Goal: Task Accomplishment & Management: Manage account settings

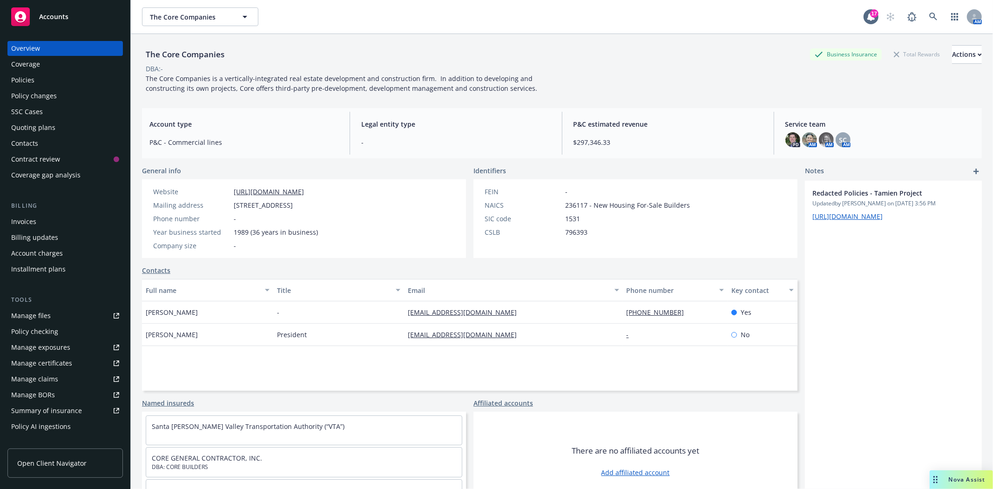
click at [47, 26] on link "Accounts" at bounding box center [64, 17] width 115 height 26
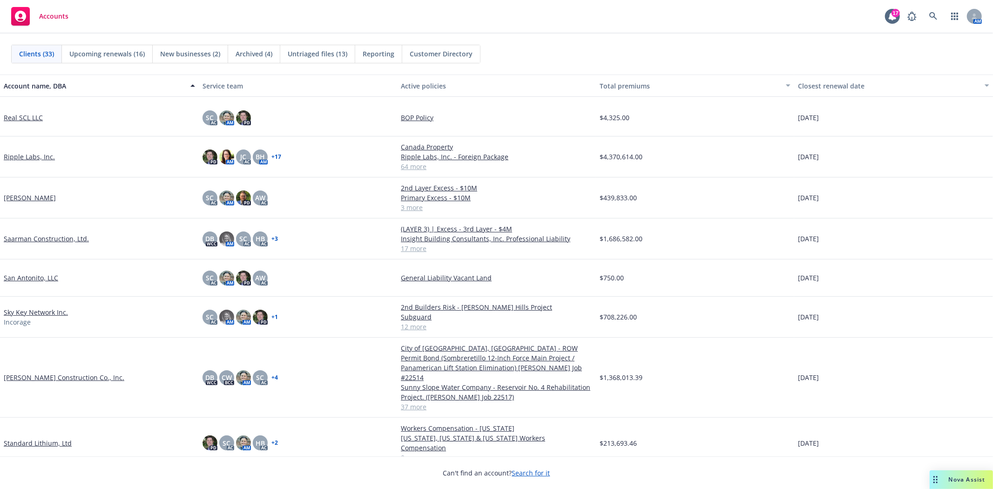
scroll to position [776, 0]
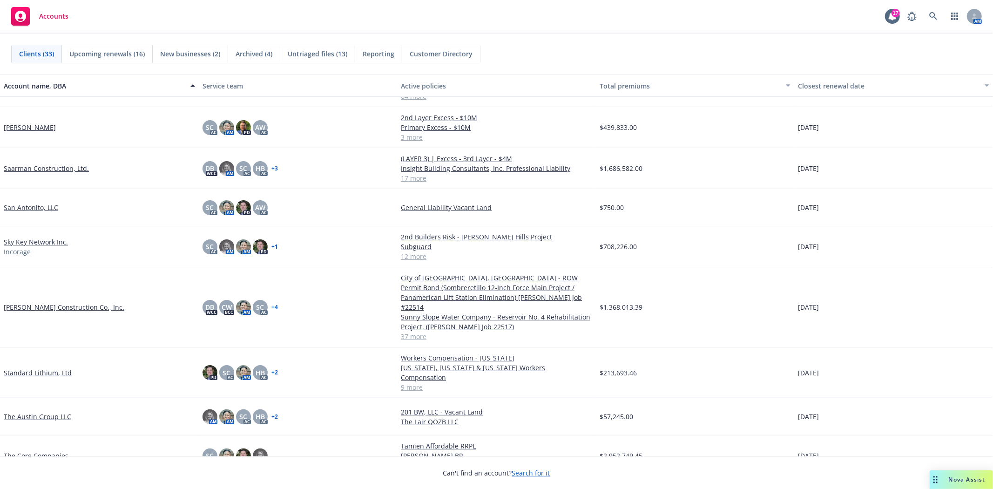
click at [63, 302] on link "[PERSON_NAME] Construction Co., Inc." at bounding box center [64, 307] width 121 height 10
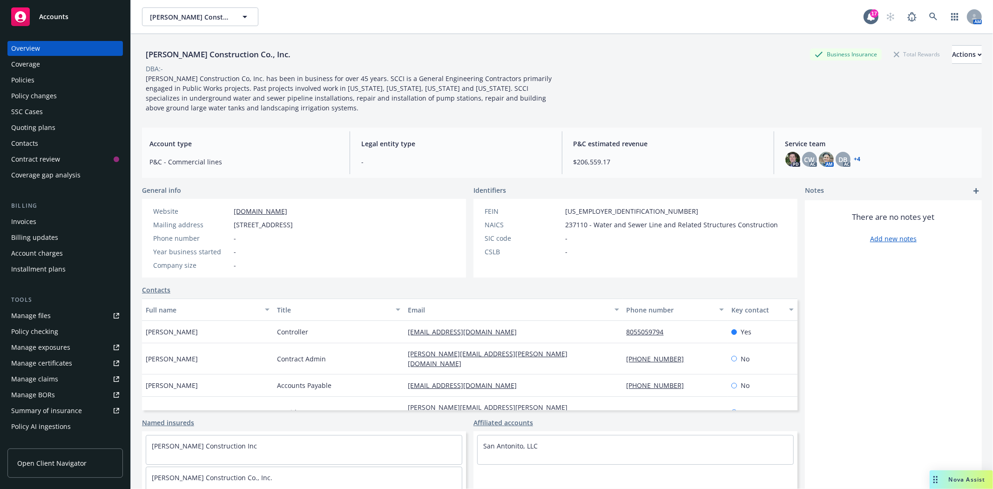
click at [38, 74] on div "Policies" at bounding box center [65, 80] width 108 height 15
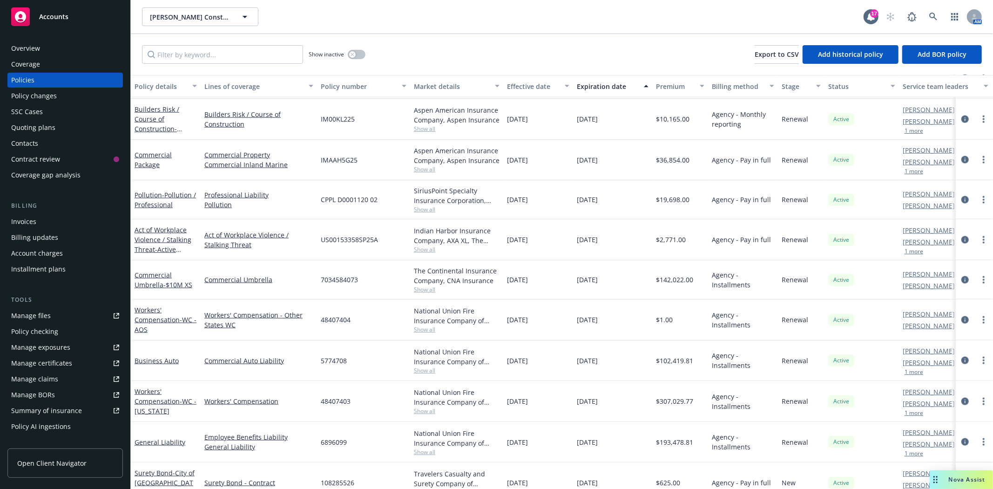
scroll to position [931, 0]
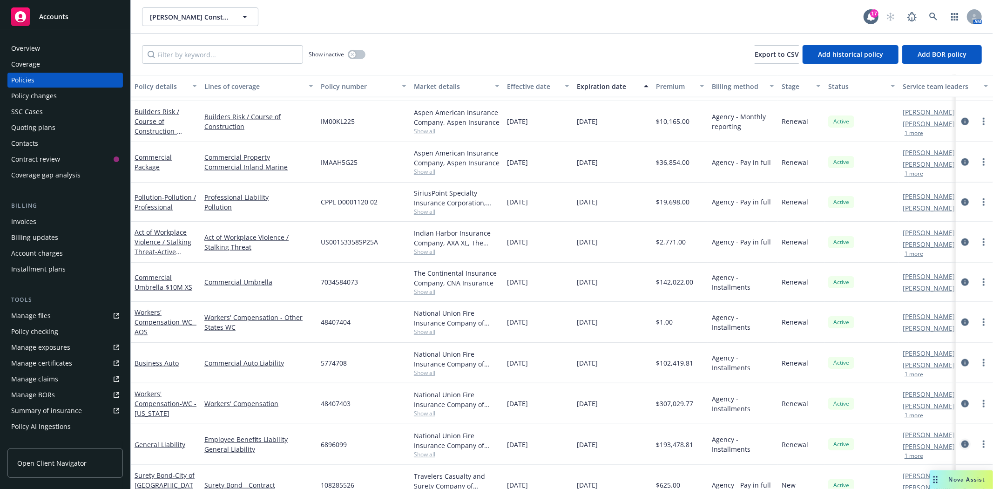
click at [961, 445] on icon "circleInformation" at bounding box center [964, 443] width 7 height 7
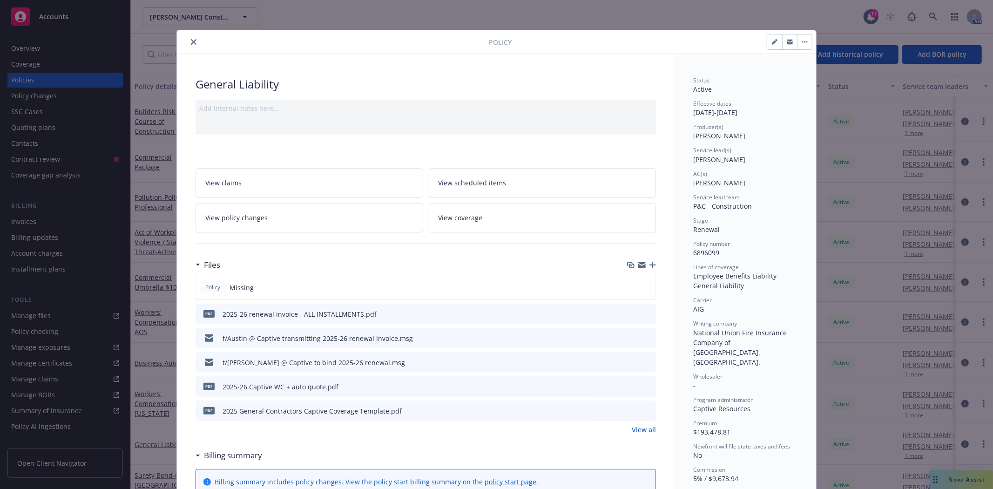
click at [192, 47] on button "close" at bounding box center [193, 41] width 11 height 11
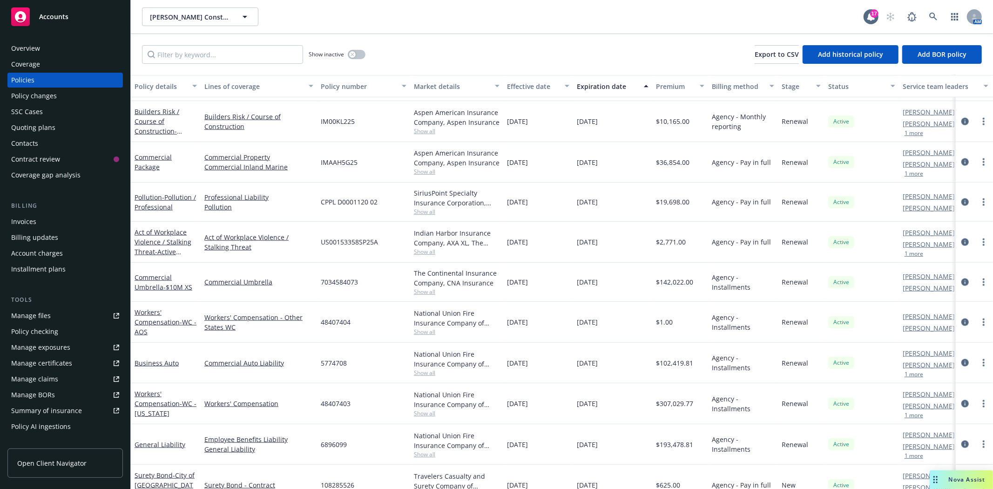
click at [35, 318] on div "Manage files" at bounding box center [31, 315] width 40 height 15
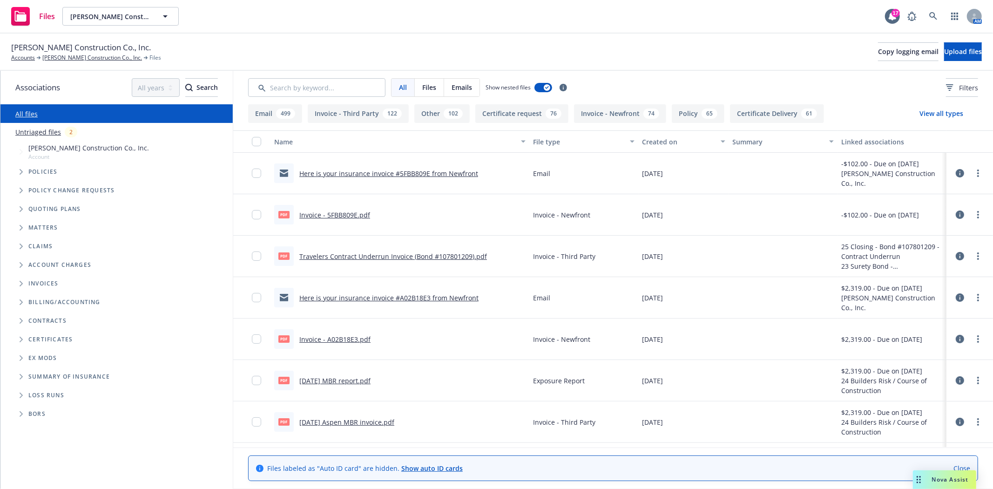
click at [44, 321] on span "Contracts" at bounding box center [47, 321] width 38 height 6
click at [22, 323] on icon "Folder Tree Example" at bounding box center [22, 321] width 4 height 6
click at [28, 335] on icon "Folder Tree Example" at bounding box center [28, 338] width 3 height 6
click at [28, 335] on span "Folder Tree Example" at bounding box center [28, 337] width 15 height 15
click at [28, 356] on icon "Folder Tree Example" at bounding box center [29, 356] width 4 height 6
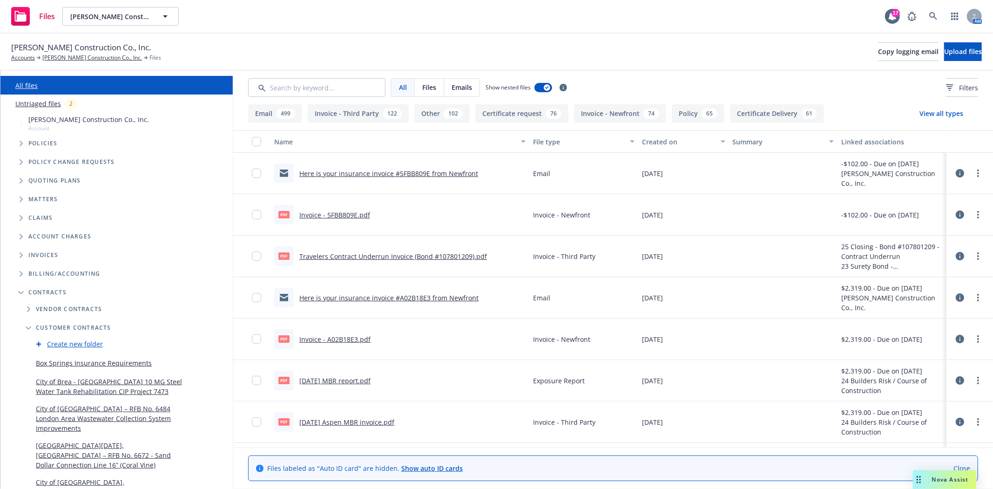
scroll to position [52, 0]
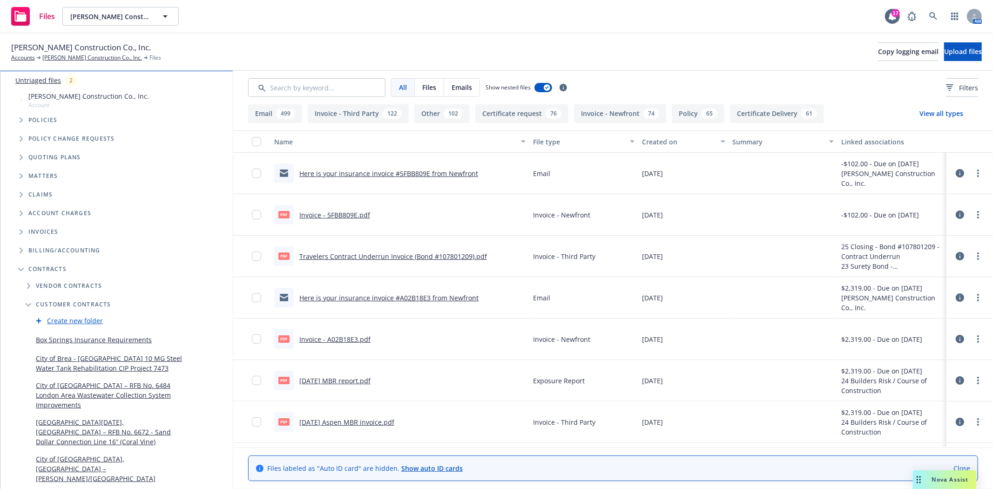
click at [67, 318] on link "Create new folder" at bounding box center [75, 321] width 56 height 10
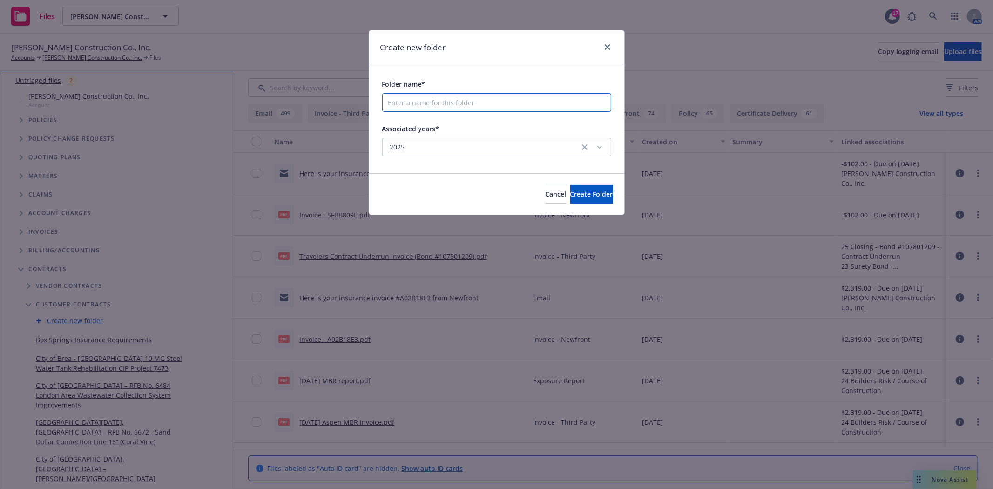
click at [433, 109] on input "Folder name*" at bounding box center [496, 102] width 229 height 19
paste input "City of Canyon - Insurance Quote"
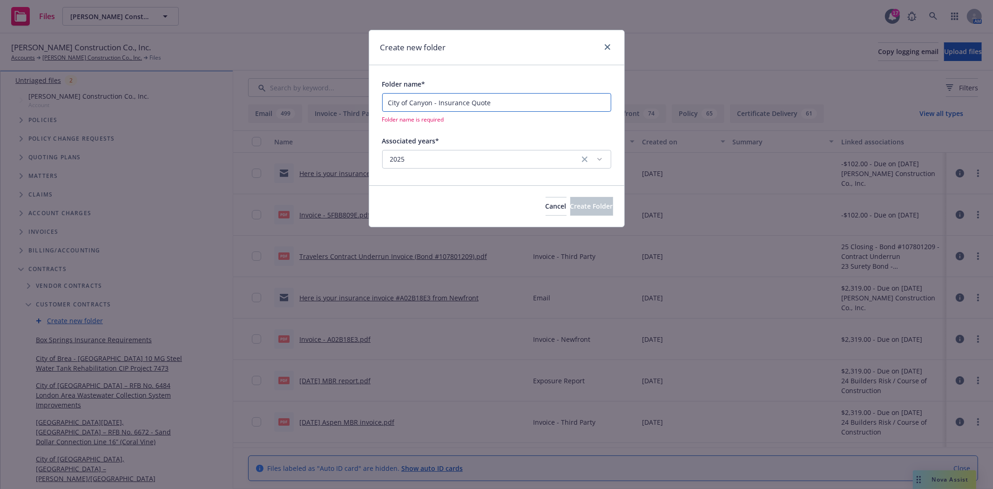
click at [438, 102] on input "City of Canyon - Insurance Quote" at bounding box center [496, 102] width 229 height 19
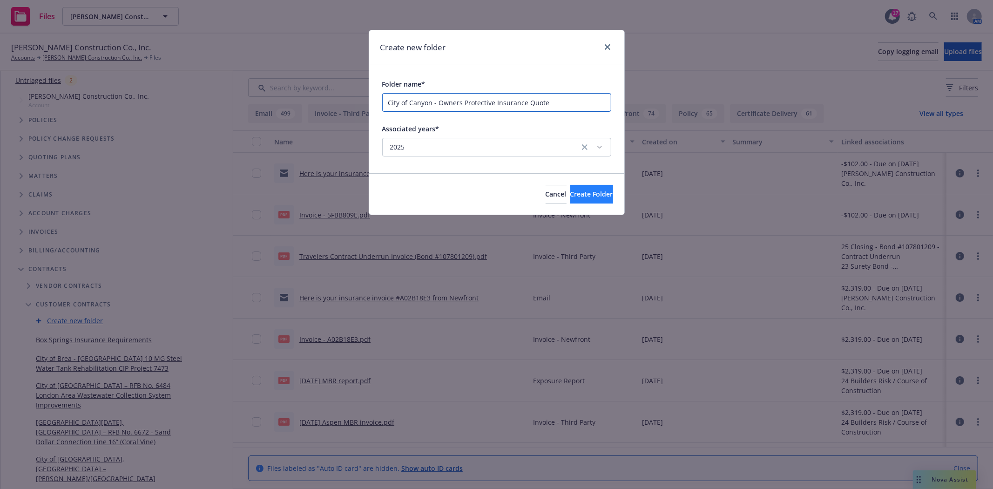
type input "City of Canyon - Owners Protective Insurance Quote"
click at [570, 190] on span "Create Folder" at bounding box center [591, 193] width 43 height 9
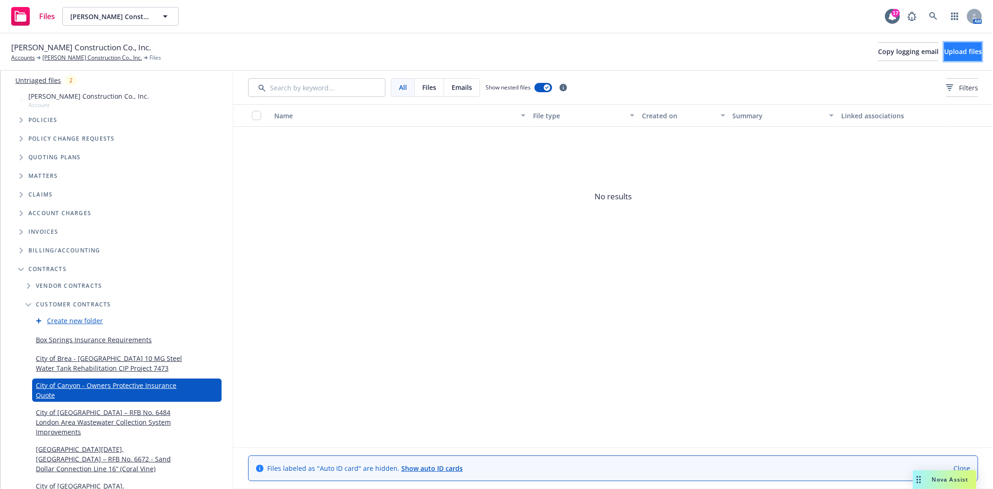
click at [944, 51] on span "Upload files" at bounding box center [963, 51] width 38 height 9
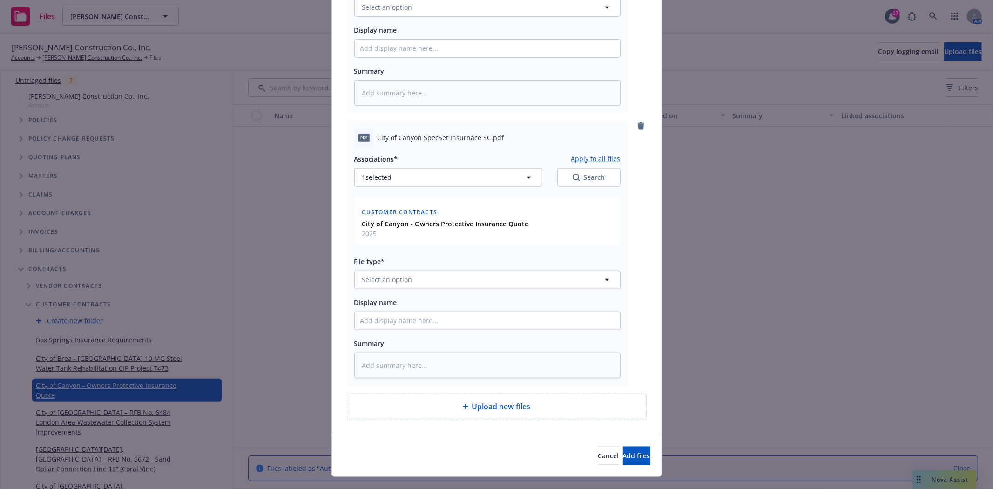
scroll to position [563, 0]
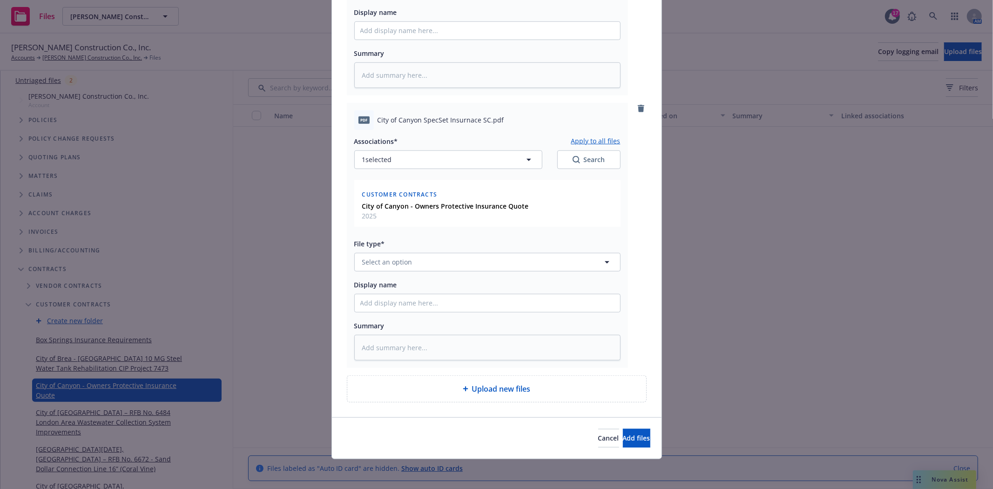
type textarea "x"
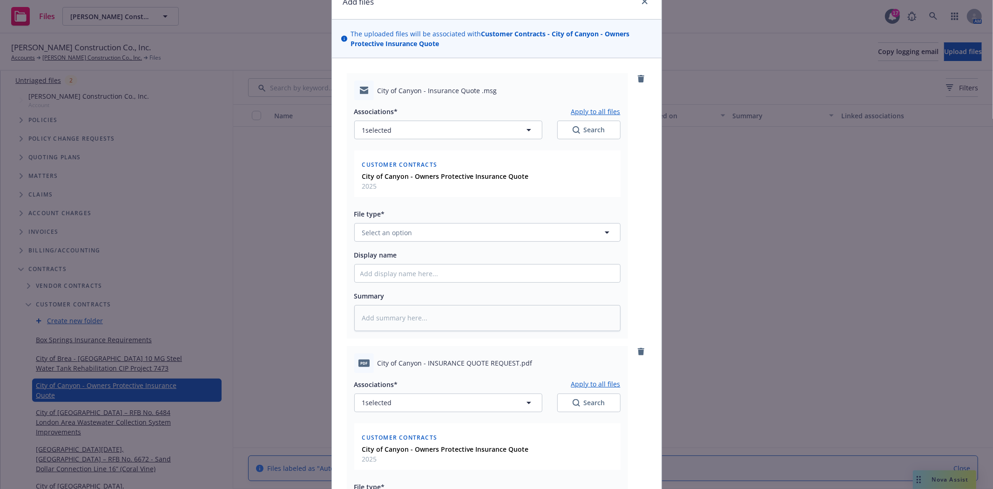
scroll to position [0, 0]
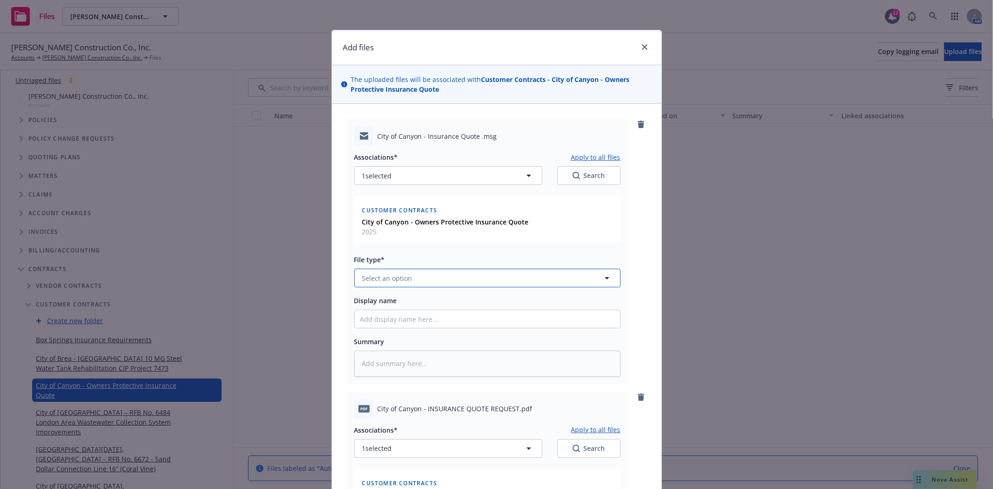
click at [538, 283] on button "Select an option" at bounding box center [487, 278] width 266 height 19
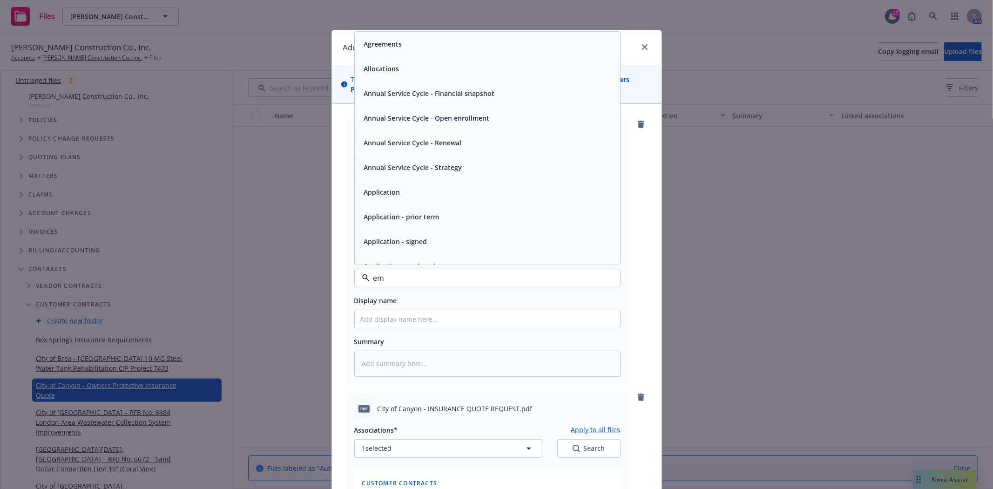
type input "emm"
type textarea "x"
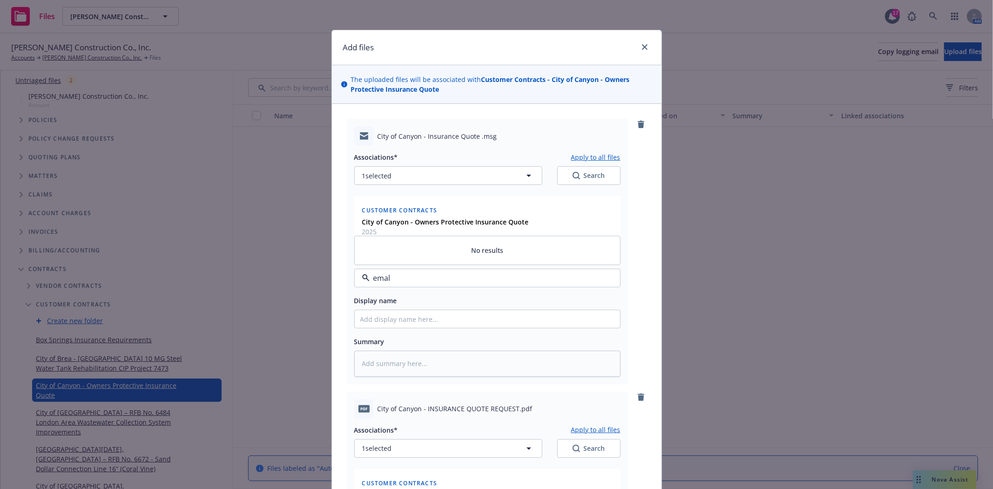
type input "ema"
click at [383, 252] on div "Email" at bounding box center [487, 253] width 254 height 14
click at [383, 320] on input "Display name" at bounding box center [487, 319] width 265 height 18
type textarea "x"
type input "f"
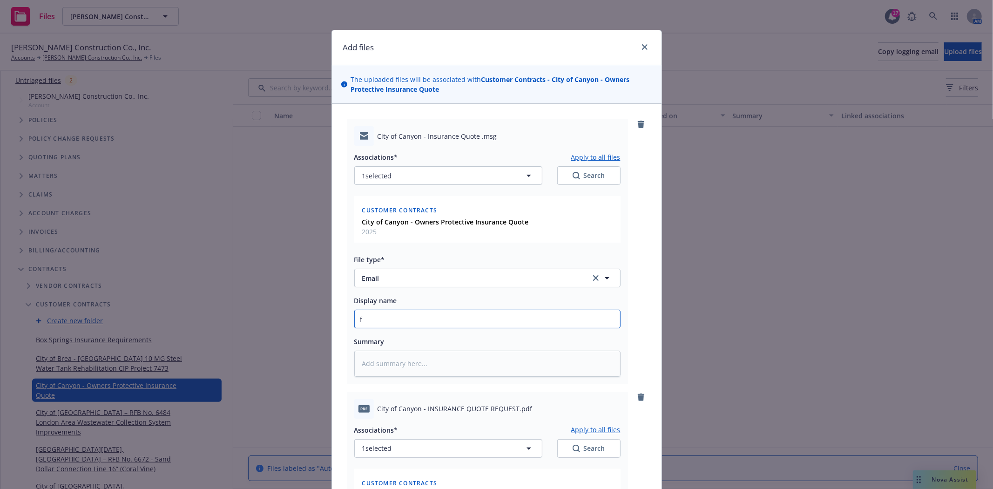
type textarea "x"
type input "f/"
type textarea "x"
type input "f/L"
type textarea "x"
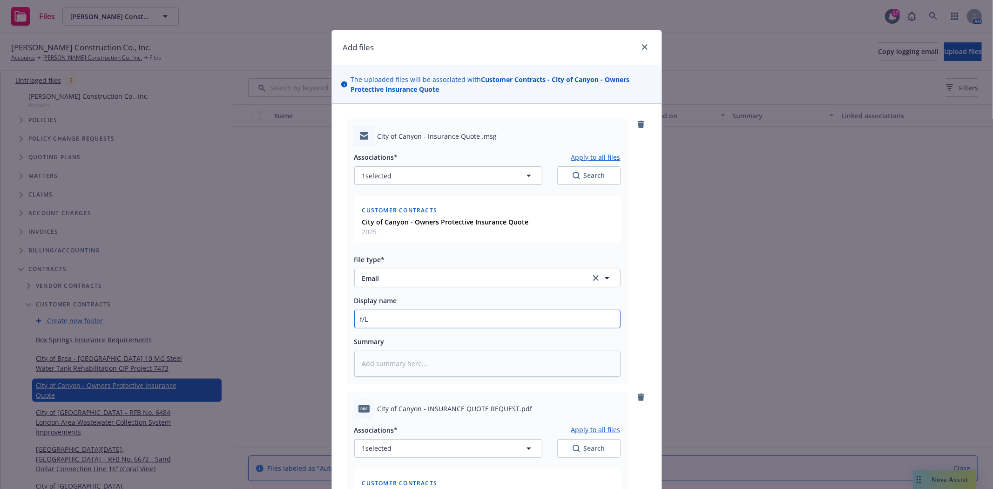
type input "f/La"
type textarea "x"
type input "f/[PERSON_NAME]"
type textarea "x"
type input "f/Laur"
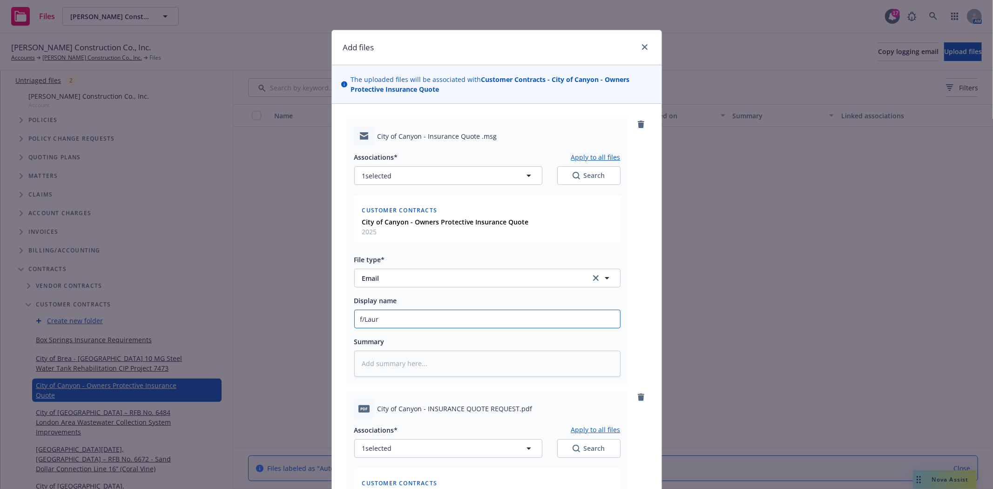
type textarea "x"
type input "f/[PERSON_NAME]"
type textarea "x"
type input "f/[PERSON_NAME]"
type textarea "x"
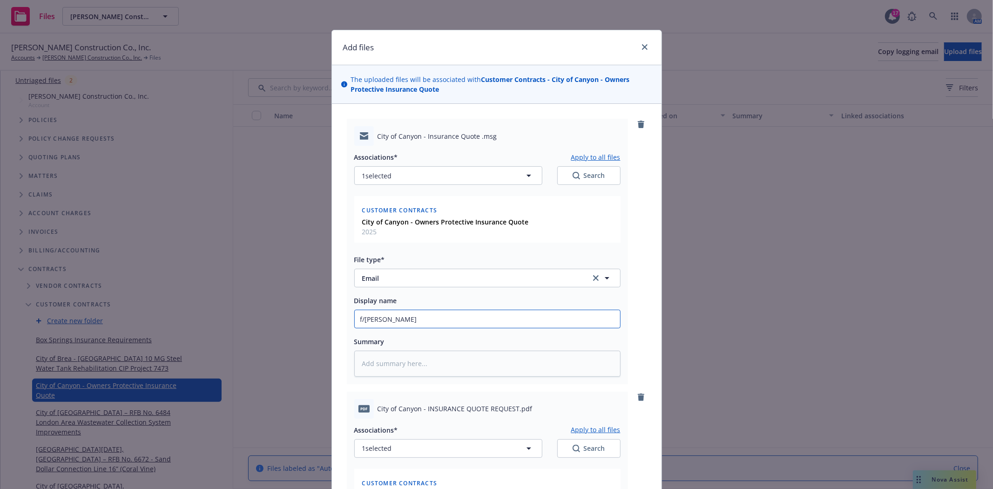
type input "f/[PERSON_NAME]"
type textarea "x"
type input "f/[PERSON_NAME] @"
type textarea "x"
type input "f/[PERSON_NAME] @ in"
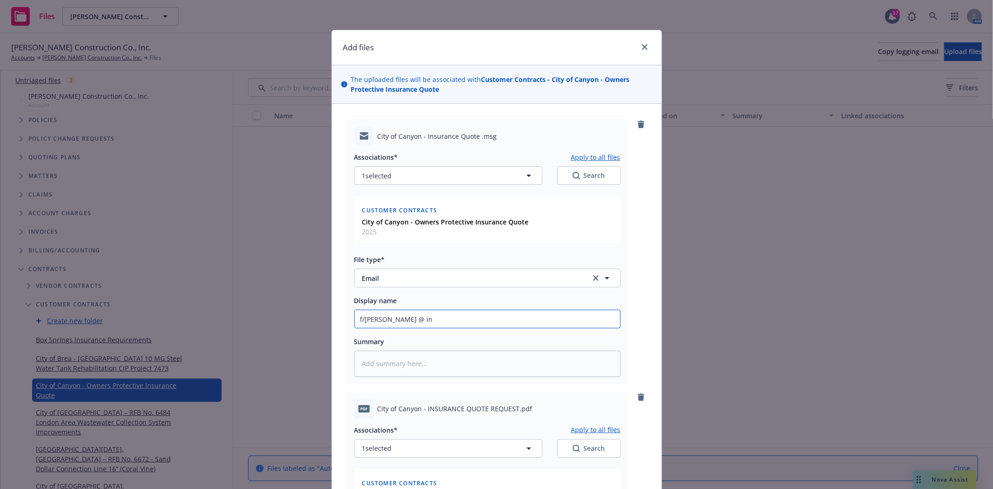
type textarea "x"
type input "f/[PERSON_NAME] @ ins"
type textarea "x"
type input "f/[PERSON_NAME] @ ins'"
type textarea "x"
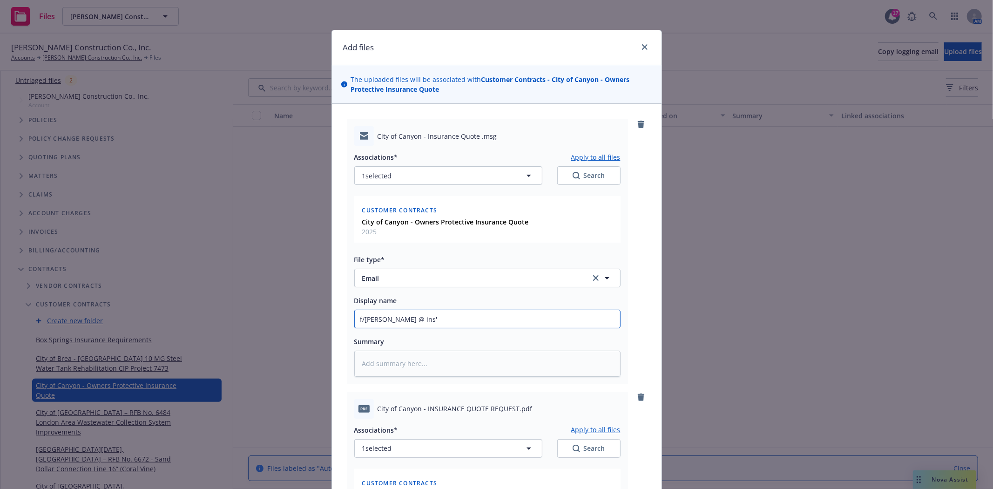
type input "f/[PERSON_NAME] @ ins'd"
type textarea "x"
type input "f/[PERSON_NAME] @ ins'd"
type textarea "x"
type input "f/[PERSON_NAME] @ ins'd f"
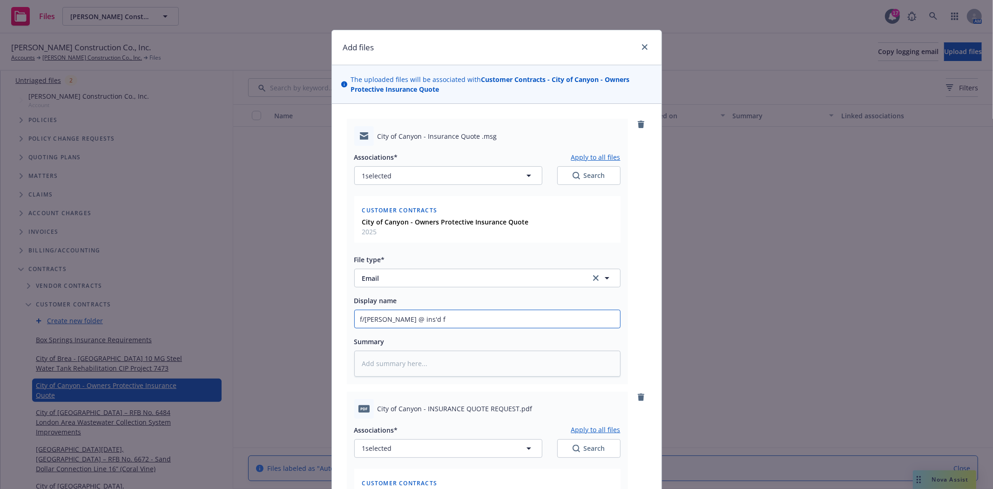
type textarea "x"
type input "f/[PERSON_NAME] @ ins'd fr"
type textarea "x"
type input "f/[PERSON_NAME] @ ins'd f"
type textarea "x"
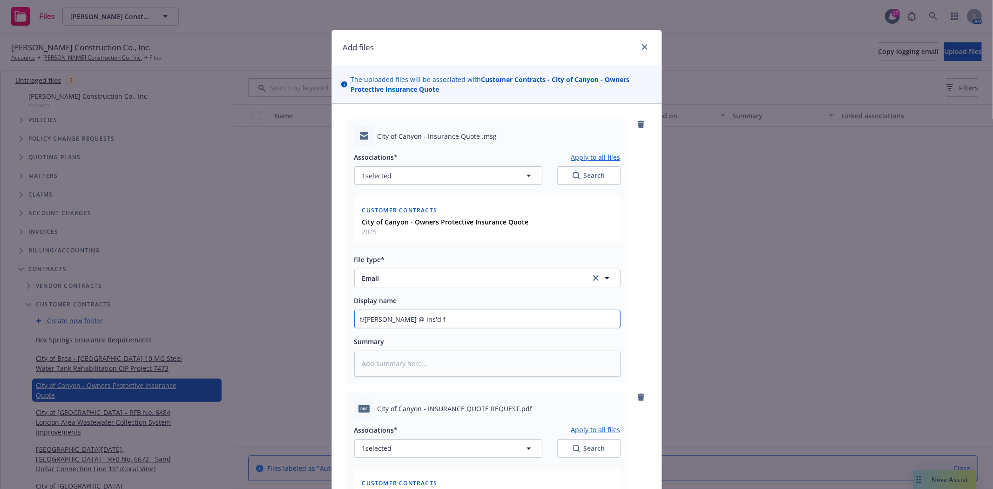
type input "f/[PERSON_NAME] @ ins'd fo"
type textarea "x"
type input "f/[PERSON_NAME] @ ins'd for"
type textarea "x"
type input "f/[PERSON_NAME] @ ins'd for"
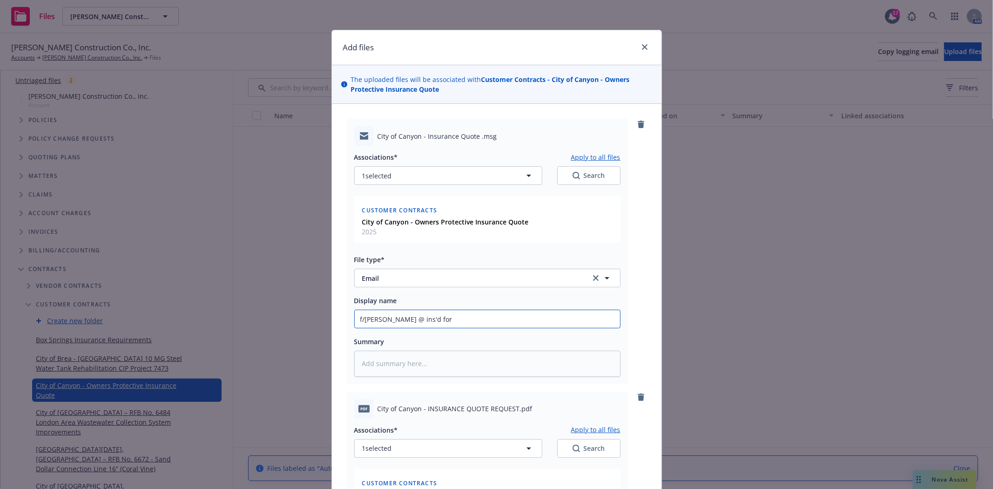
type textarea "x"
type input "f/[PERSON_NAME] @ ins'd for O"
type textarea "x"
type input "f/[PERSON_NAME] @ ins'd for Ow"
type textarea "x"
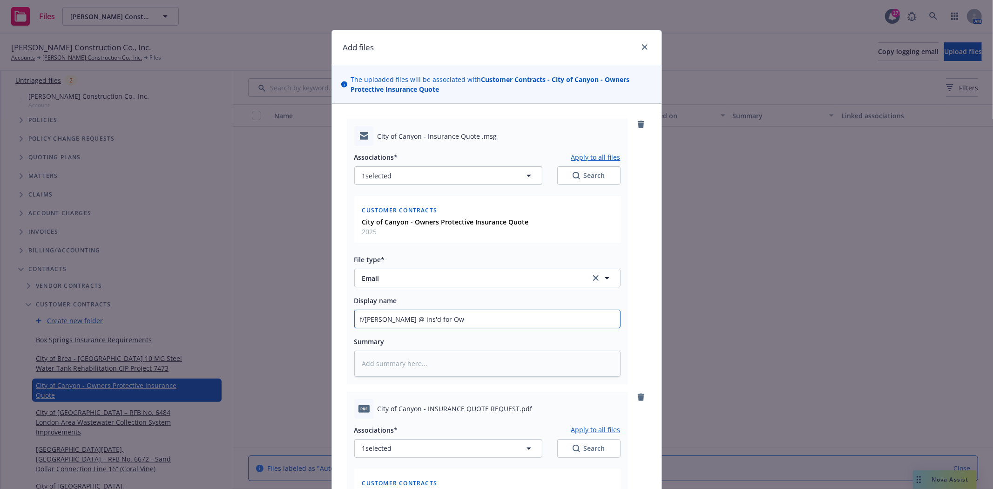
type input "f/[PERSON_NAME] @ ins'd for Own"
type textarea "x"
type input "f/[PERSON_NAME] @ ins'd for Owne"
type textarea "x"
type input "f/[PERSON_NAME] @ ins'd for Owner"
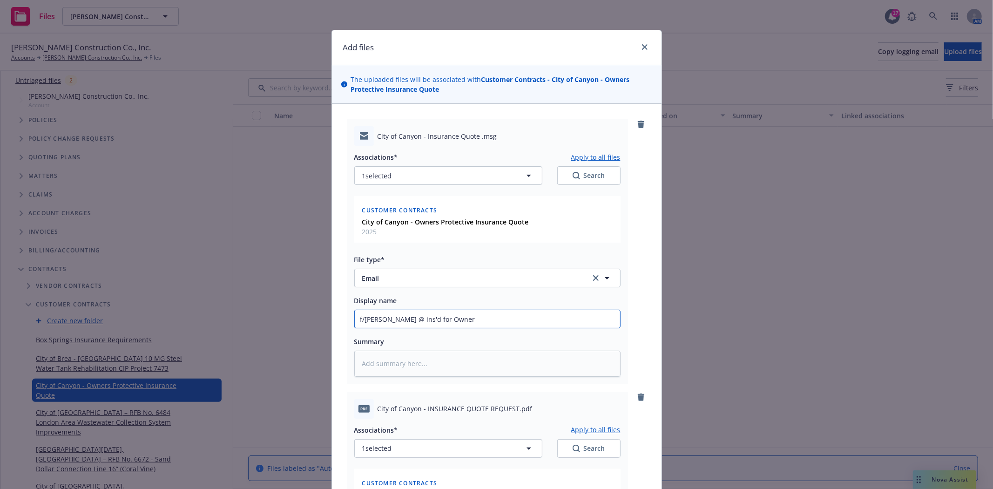
type textarea "x"
type input "f/[PERSON_NAME] @ ins'd for Owners"
type textarea "x"
type input "f/[PERSON_NAME] @ ins'd for Owners P"
type textarea "x"
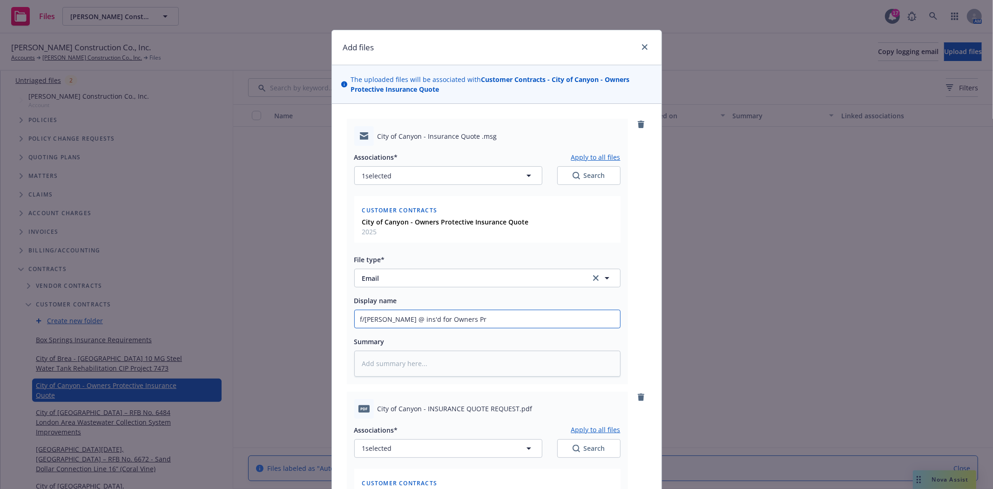
type input "f/[PERSON_NAME] @ ins'd for Owners Pro"
type textarea "x"
type input "f/[PERSON_NAME] @ ins'd for Owners Prot"
type textarea "x"
type input "f/[PERSON_NAME] @ ins'd for Owners Prote"
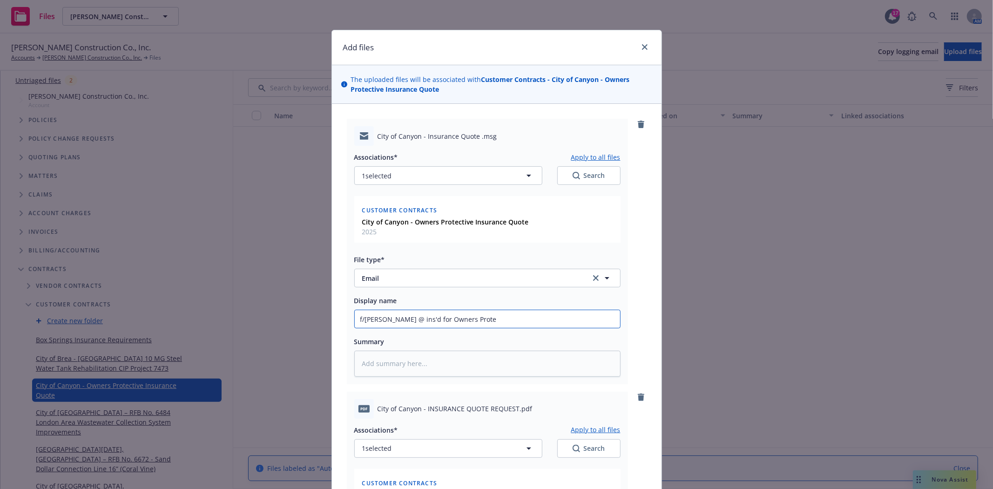
type textarea "x"
type input "f/[PERSON_NAME] @ ins'd for Owners Protec"
type textarea "x"
type input "f/[PERSON_NAME] @ ins'd for Owners Protect"
type textarea "x"
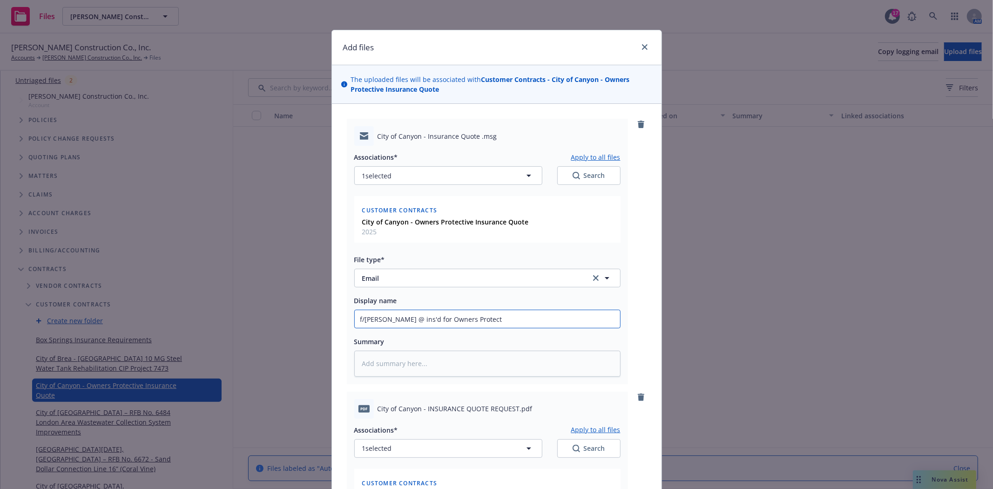
type input "f/[PERSON_NAME] @ ins'd for Owners Protecti"
type textarea "x"
type input "f/[PERSON_NAME] @ ins'd for Owners Protectiv"
type textarea "x"
type input "f/[PERSON_NAME] @ ins'd for Owners Protective"
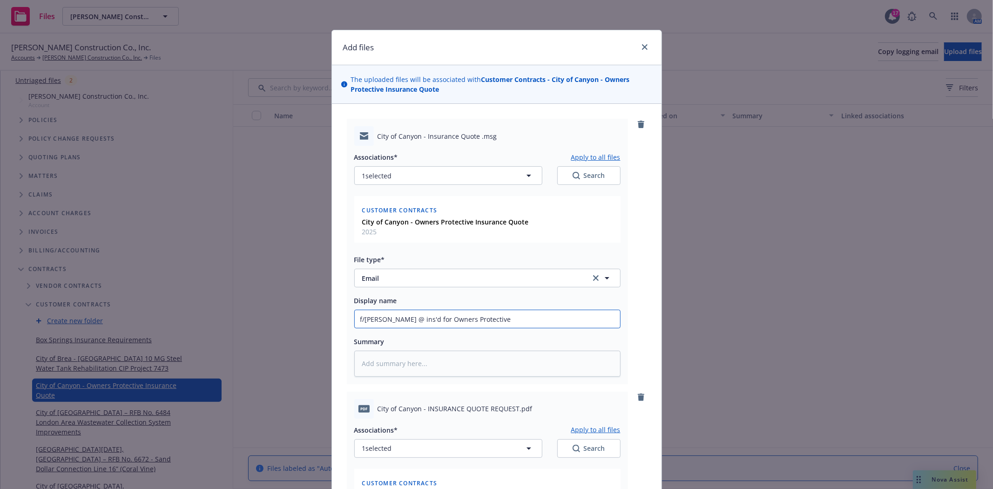
type textarea "x"
type input "f/[PERSON_NAME] @ ins'd for Owners Protective b"
type textarea "x"
type input "f/[PERSON_NAME] @ ins'd for Owners Protective bi"
type textarea "x"
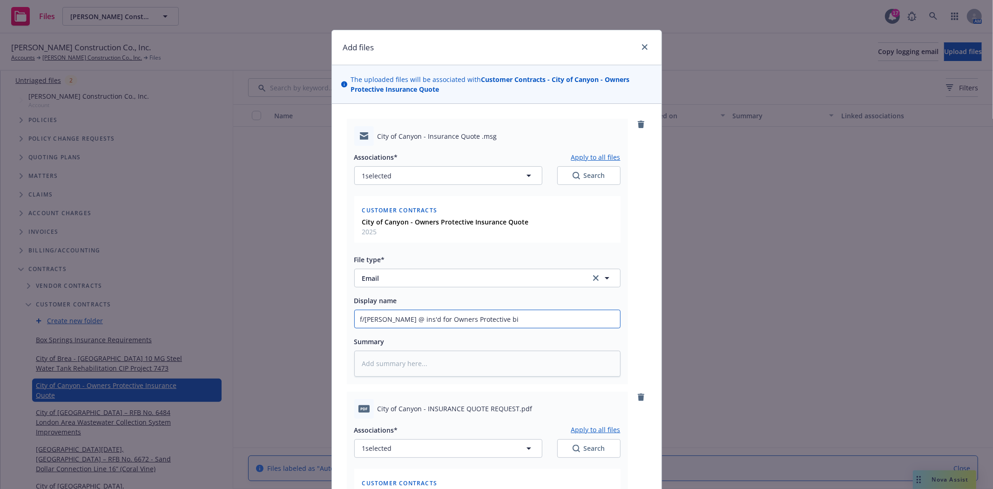
type input "f/[PERSON_NAME] @ ins'd for Owners Protective bid"
type textarea "x"
type input "f/[PERSON_NAME] @ ins'd for Owners Protective bid"
type textarea "x"
type input "f/[PERSON_NAME] @ ins'd for Owners Protective bid q"
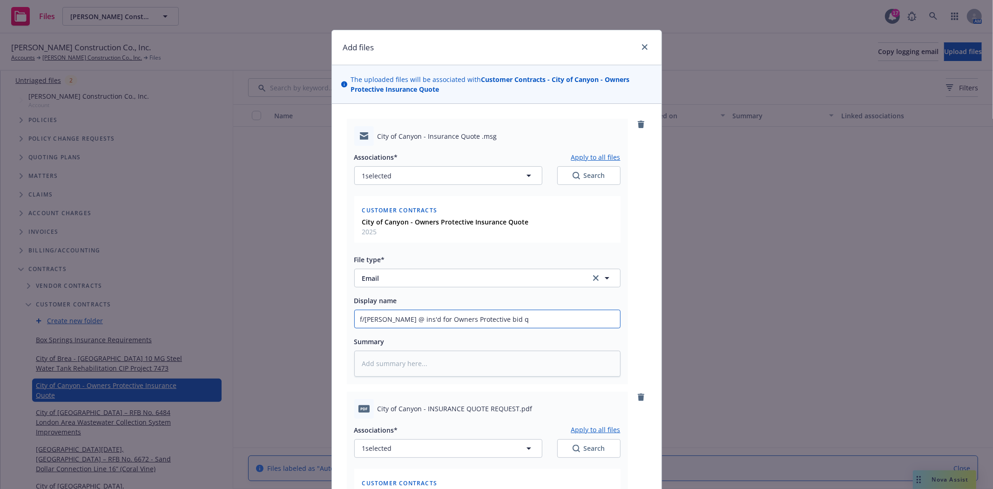
type textarea "x"
type input "f/[PERSON_NAME] @ ins'd for Owners Protective bid qu"
type textarea "x"
type input "f/[PERSON_NAME] @ ins'd for Owners Protective bid quo"
type textarea "x"
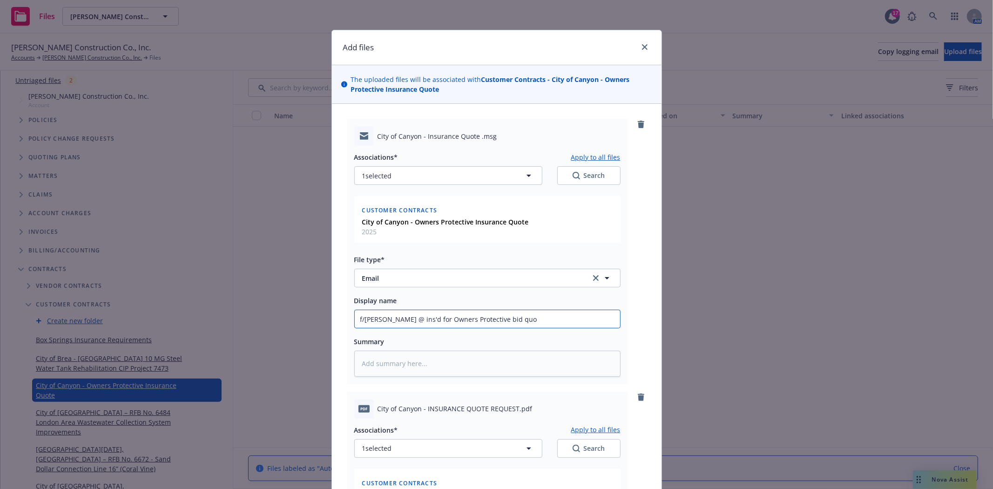
type input "f/[PERSON_NAME] @ ins'd for Owners Protective bid quot"
type textarea "x"
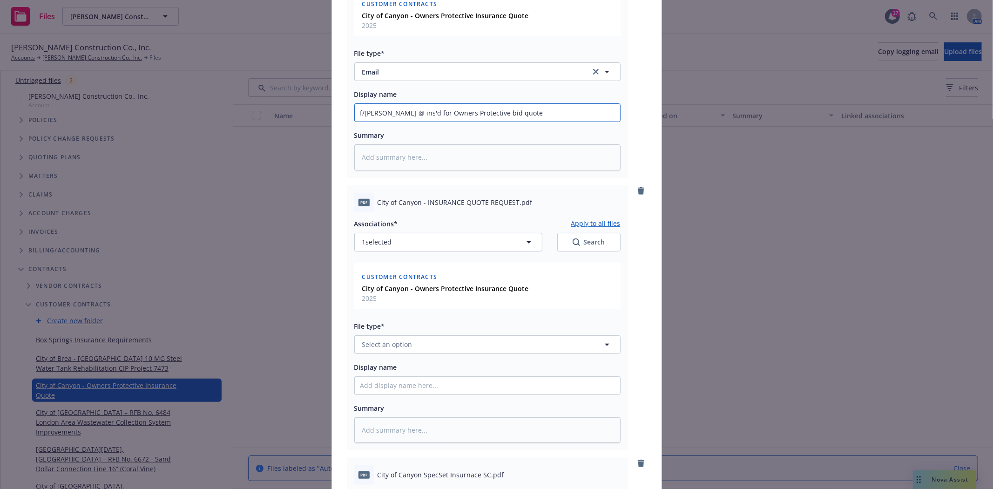
scroll to position [207, 0]
type input "f/[PERSON_NAME] @ ins'd for Owners Protective bid quote"
click at [462, 341] on button "Select an option" at bounding box center [487, 344] width 266 height 19
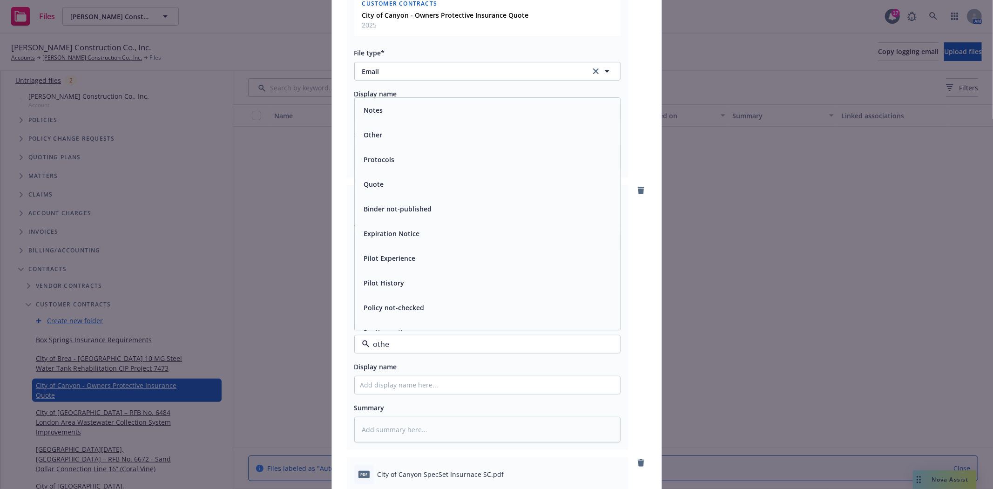
type input "other"
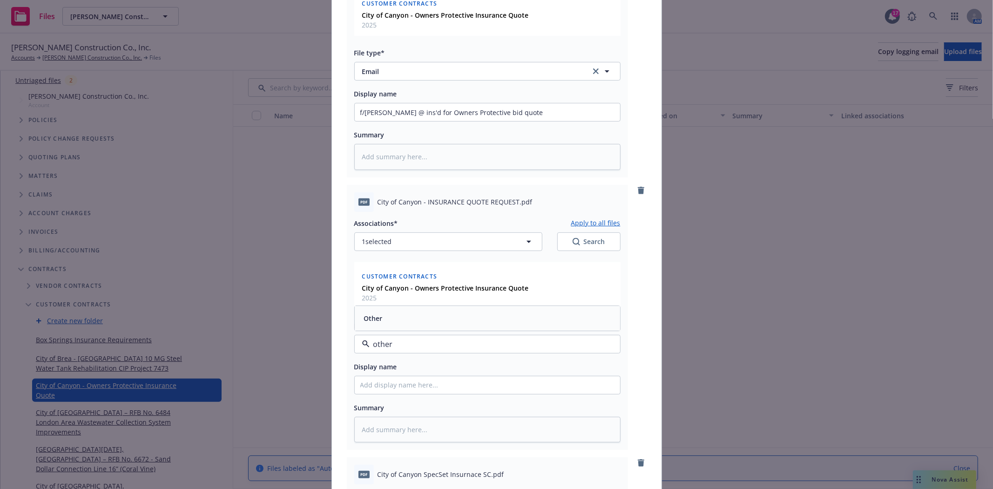
click at [385, 318] on div "Other" at bounding box center [487, 318] width 254 height 14
click at [386, 390] on input "Display name" at bounding box center [487, 385] width 265 height 18
type textarea "x"
type input "I"
type textarea "x"
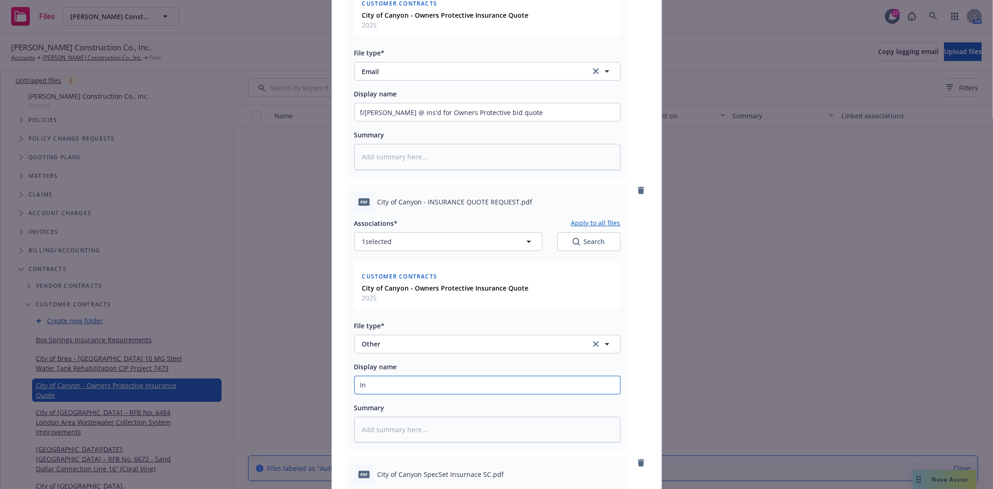
type input "Ins"
type textarea "x"
type input "Insu"
type textarea "x"
type input "Insur"
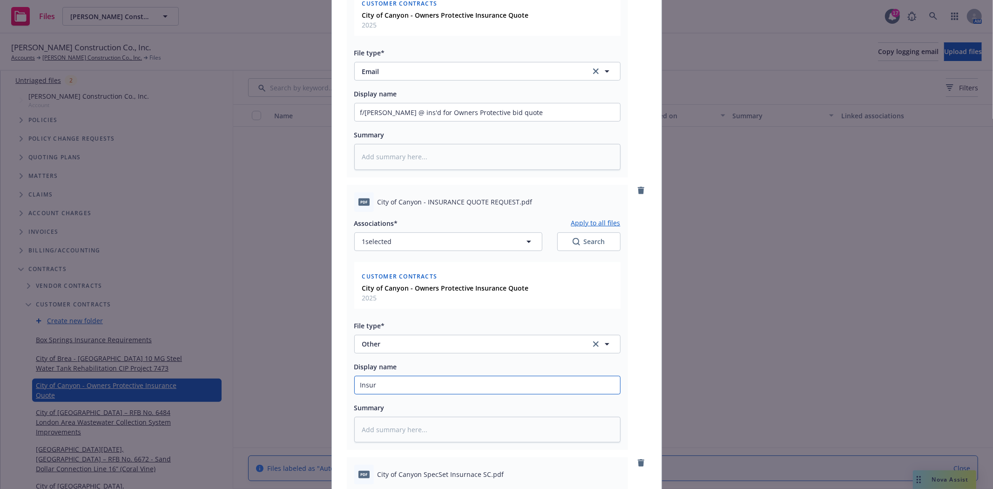
type textarea "x"
type input "Insurac"
type textarea "x"
type input "Insuracne"
type textarea "x"
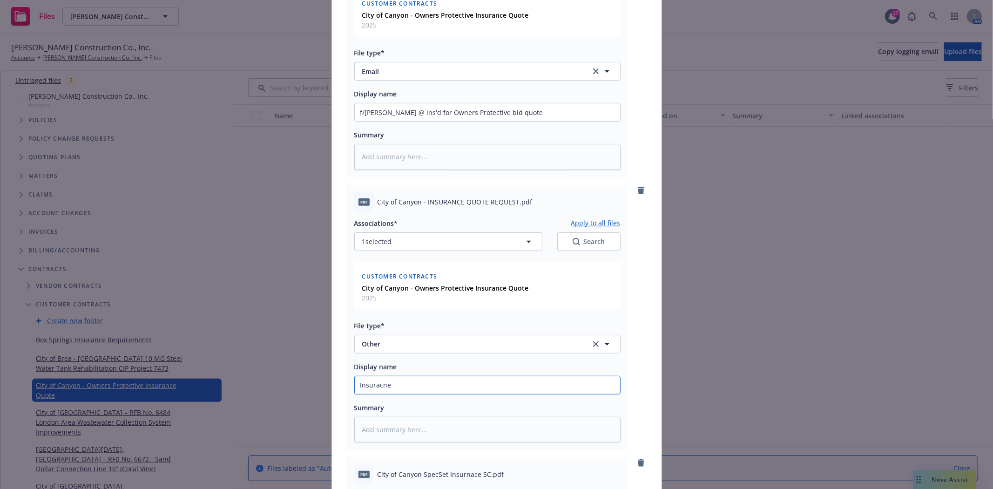
type input "Insuracne"
type textarea "x"
type input "Insuracne"
type textarea "x"
type input "Insuracn"
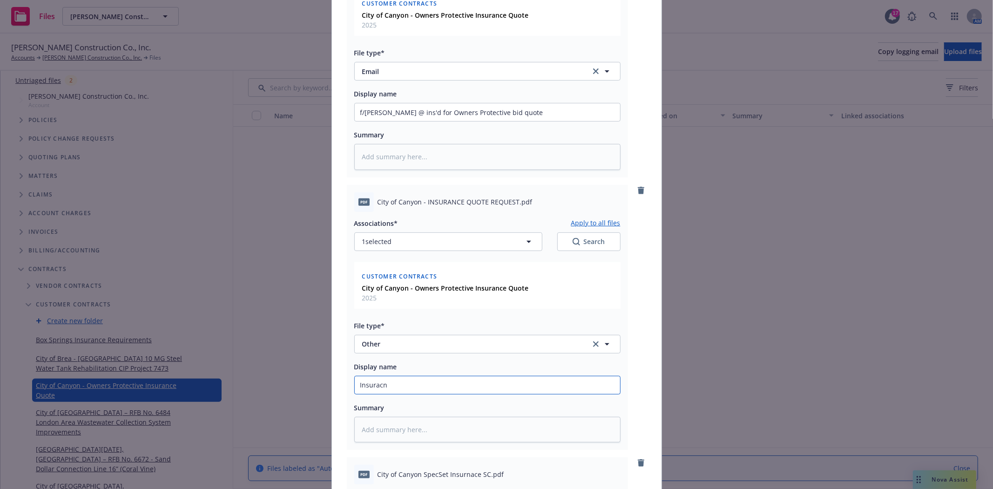
type textarea "x"
type input "Insurac"
type textarea "x"
type input "Insura"
type textarea "x"
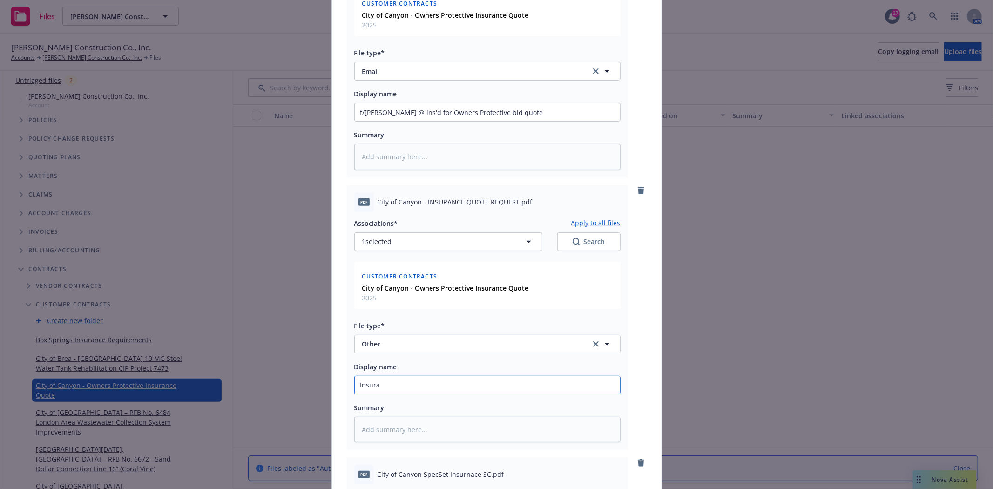
type input "Insur"
type textarea "x"
type input "Insuran"
type textarea "x"
type input "Insuranc"
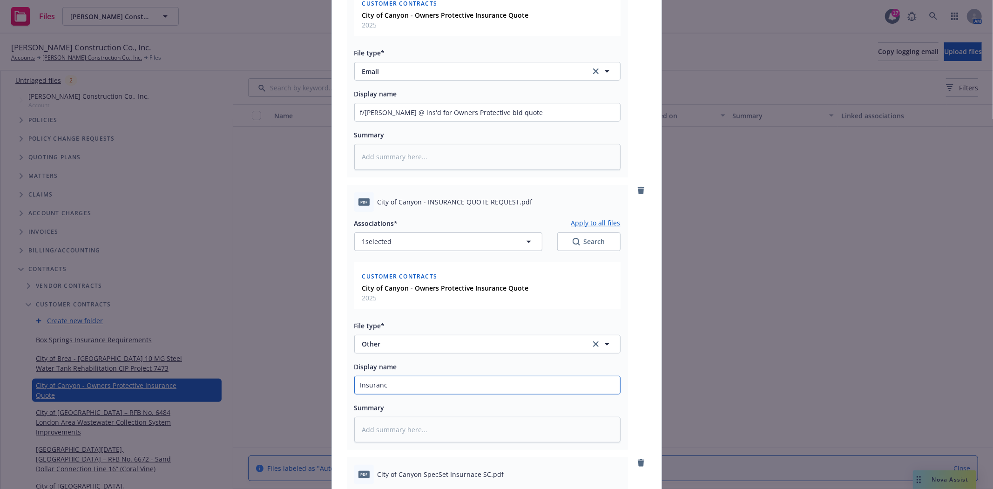
type textarea "x"
type input "Insurance"
type textarea "x"
type input "Insurance"
type textarea "x"
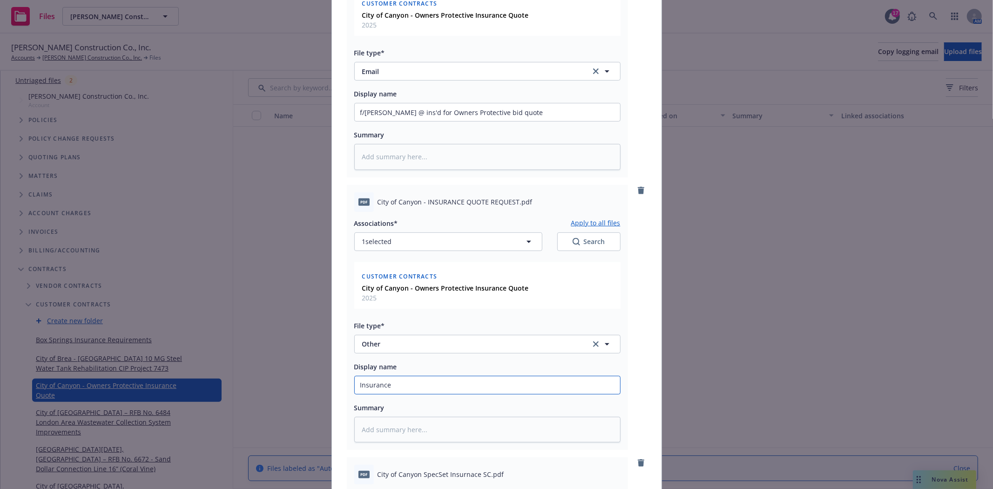
type input "Insurance R"
type textarea "x"
type input "Insurance Re"
type textarea "x"
type input "Insurance Req"
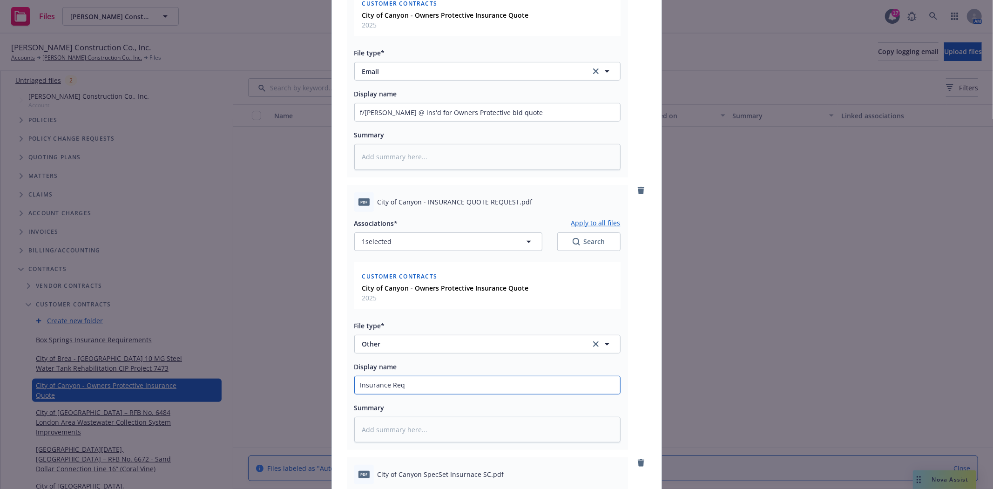
type textarea "x"
type input "Insurance Requ"
type textarea "x"
type input "Insurance Reque"
type textarea "x"
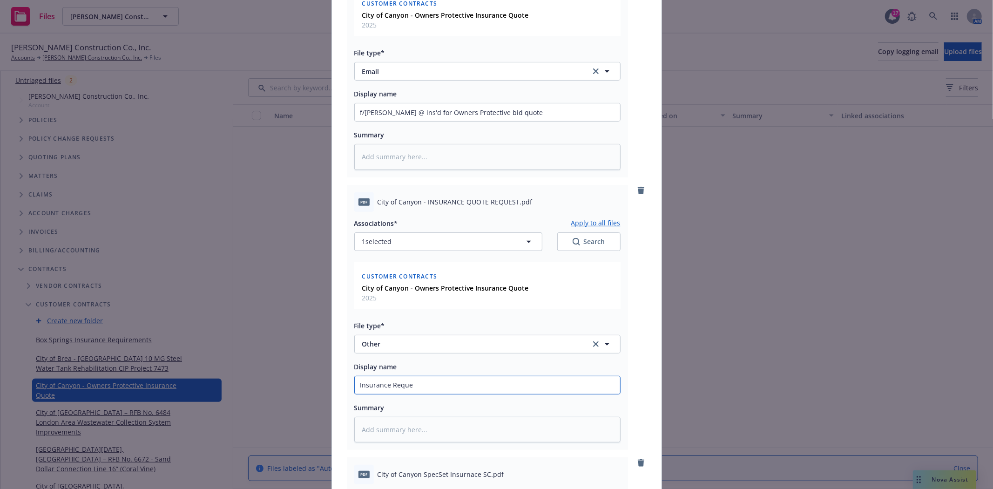
type input "Insurance Reques"
type textarea "x"
type input "Insurance Request"
type textarea "x"
type input "Insurance Request"
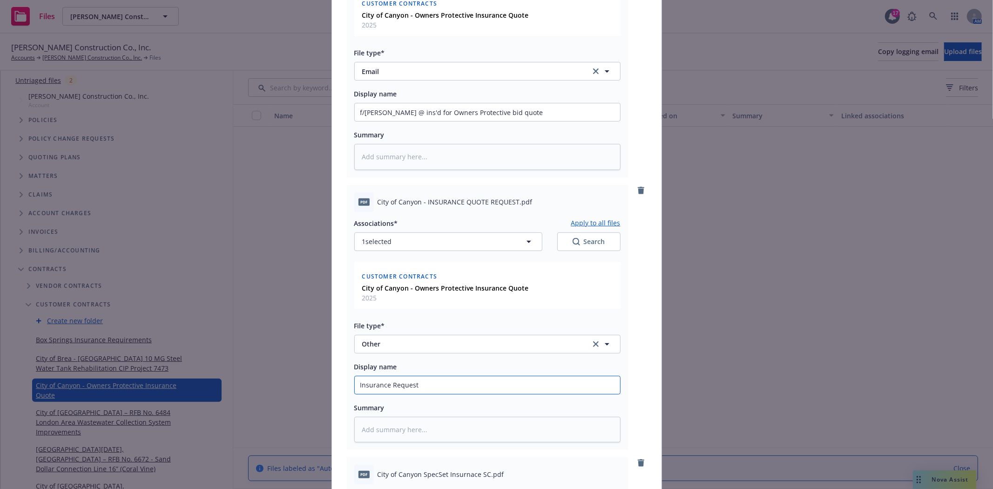
type textarea "x"
type input "Insurance Request F"
type textarea "x"
type input "Insurance Request For"
type textarea "x"
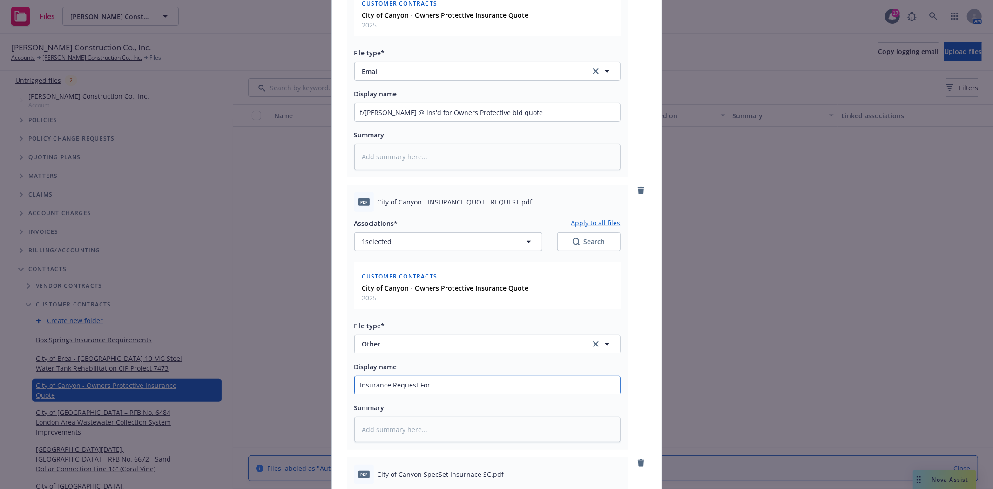
type input "Insurance Request Form"
type textarea "x"
type input "Insurance Request Form"
type textarea "x"
type input "Insurance Request Form f"
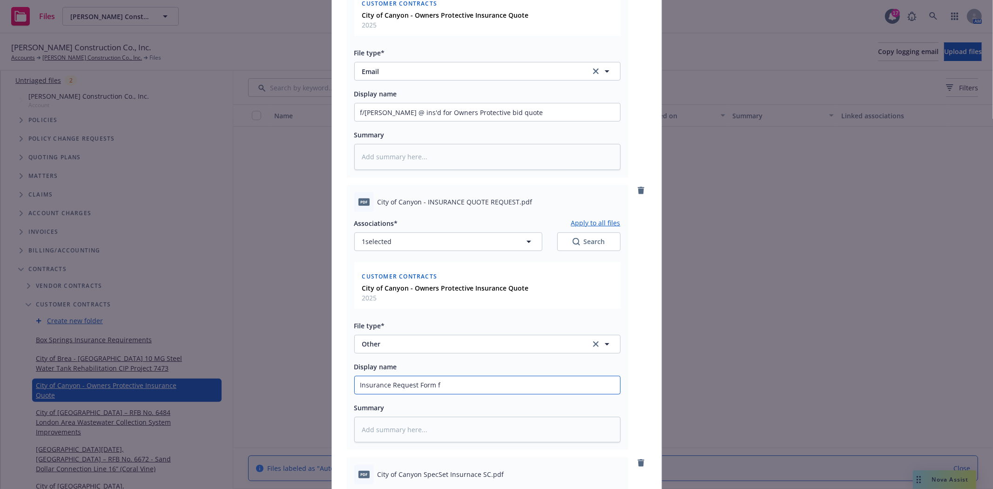
type textarea "x"
type input "Insurance Request Form f/"
type textarea "x"
type input "Insurance Request Form f/L"
type textarea "x"
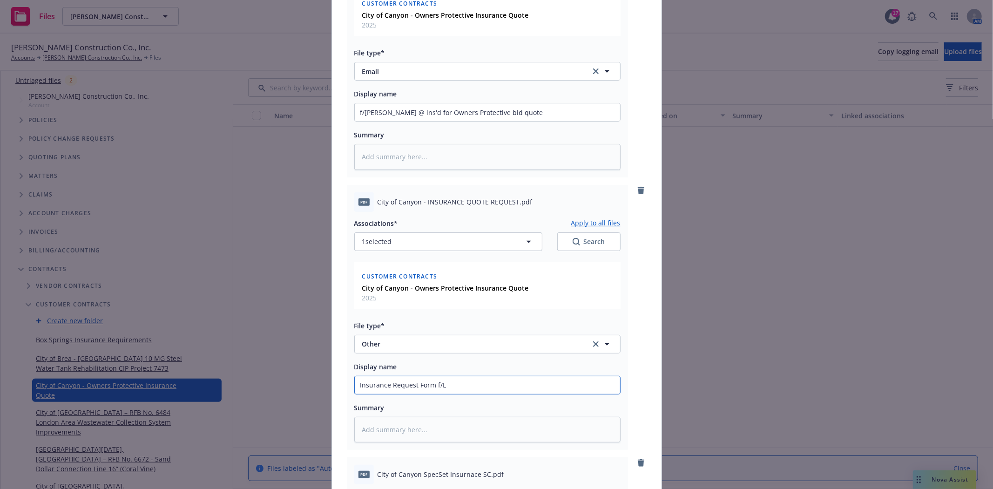
type input "Insurance Request Form f/La"
type textarea "x"
type input "Insurance Request Form f/[PERSON_NAME]"
type textarea "x"
type input "Insurance Request Form f/Laui"
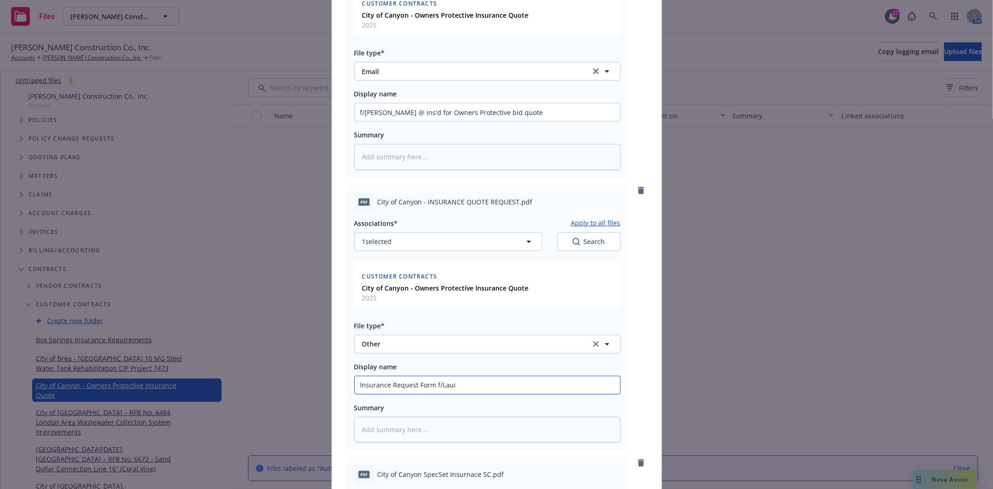
type textarea "x"
type input "Insurance Request Form f/Lauir"
type textarea "x"
type input "Insurance Request Form f/[PERSON_NAME]"
type textarea "x"
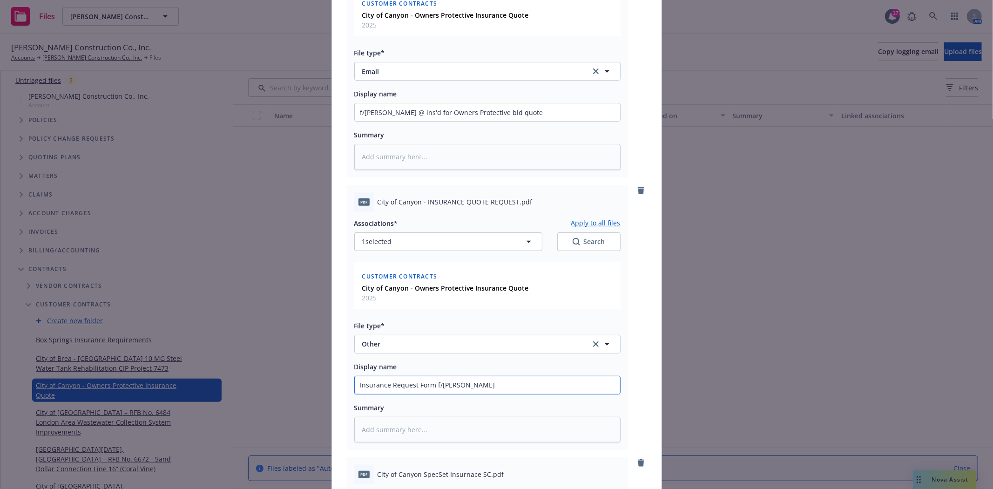
type input "Insurance Request Form f/Lauir"
type textarea "x"
type input "Insurance Request Form f/Laui"
type textarea "x"
type input "Insurance Request Form f/[PERSON_NAME]"
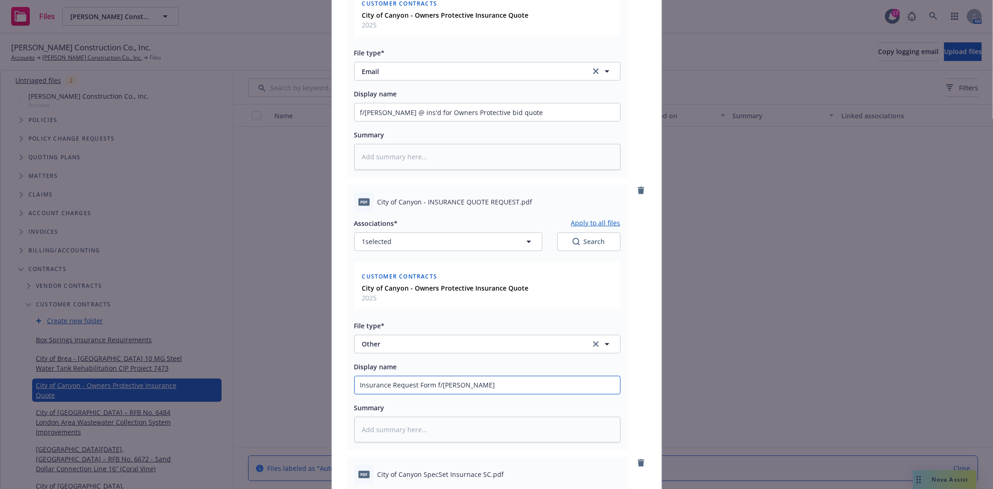
type textarea "x"
type input "Insurance Request Form f/Laur"
type textarea "x"
type input "Insurance Request Form f/[PERSON_NAME]"
type textarea "x"
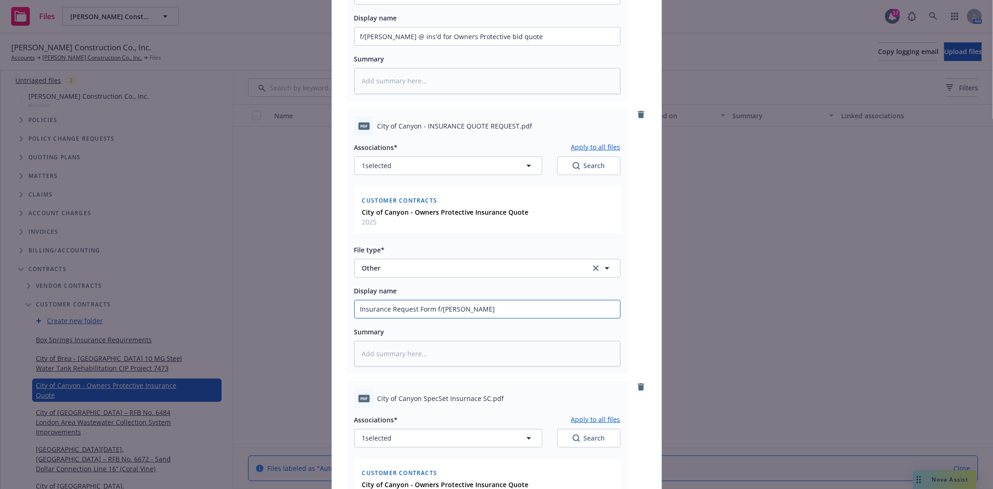
scroll to position [413, 0]
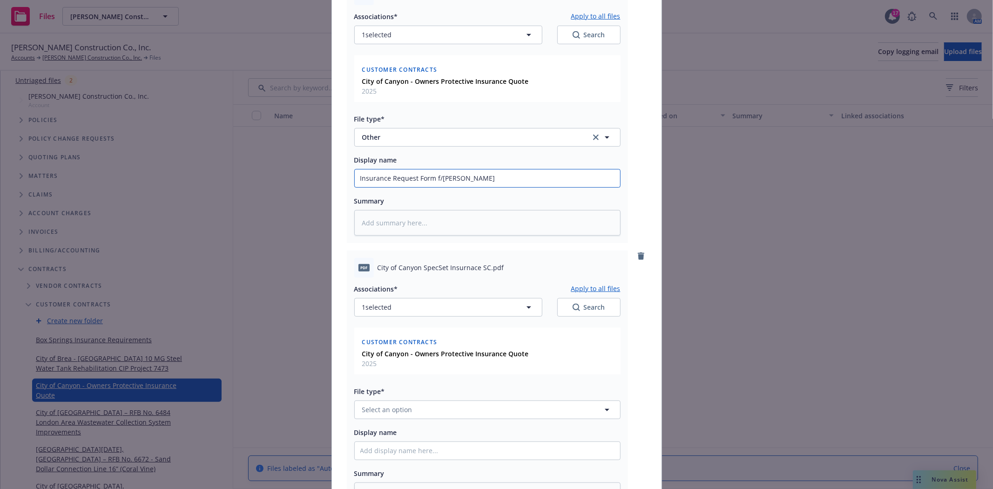
type input "Insurance Request Form f/[PERSON_NAME]"
click at [392, 412] on span "Select an option" at bounding box center [387, 410] width 50 height 10
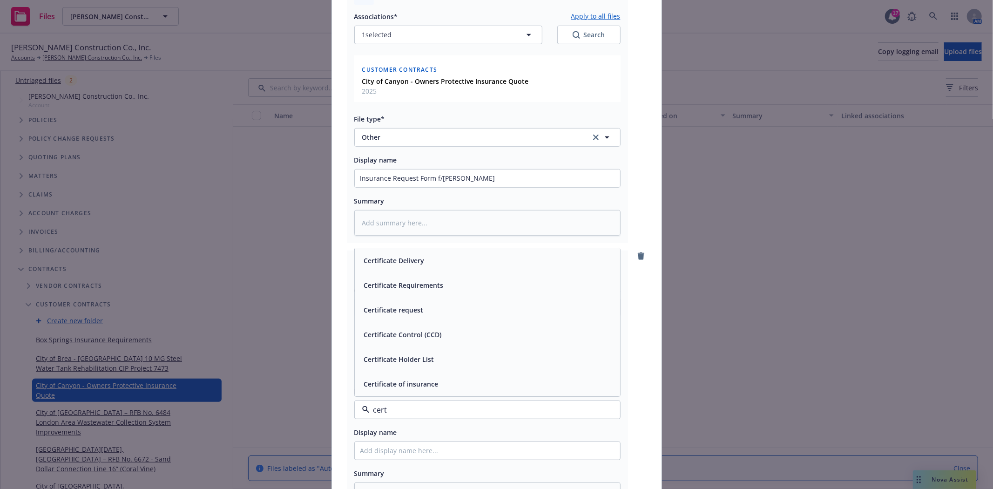
type input "certi"
click at [435, 280] on div "Certificate Requirements" at bounding box center [402, 285] width 85 height 14
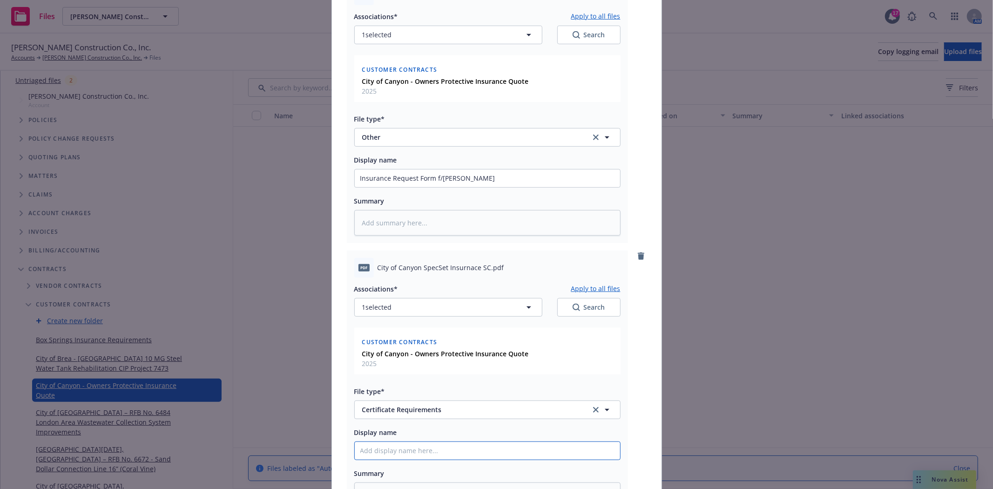
click at [406, 454] on input "Display name" at bounding box center [487, 451] width 265 height 18
type textarea "x"
type input "C"
type textarea "x"
type input "Ci"
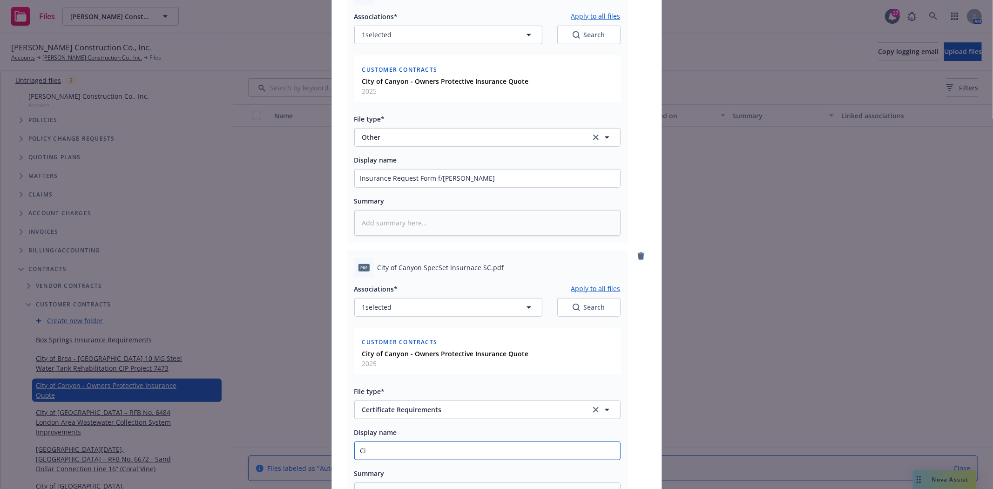
type textarea "x"
type input "Cit"
type textarea "x"
type input "City"
type textarea "x"
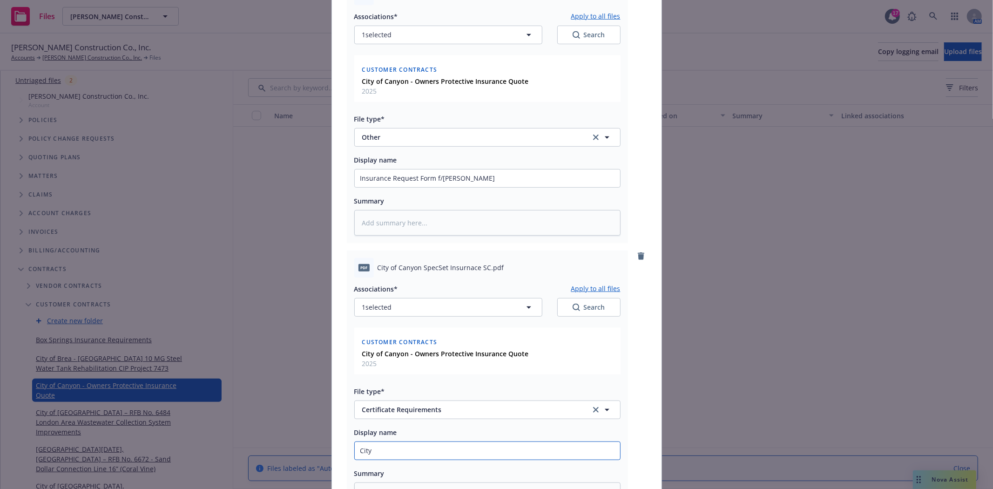
type input "City"
type textarea "x"
type input "City o"
type textarea "x"
type input "City of"
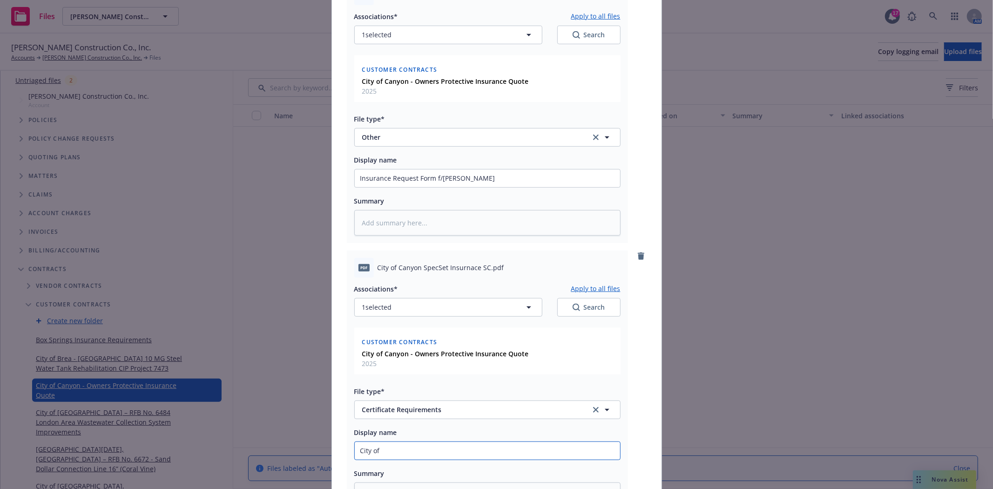
type textarea "x"
type input "City of"
type textarea "x"
type input "City of C"
type textarea "x"
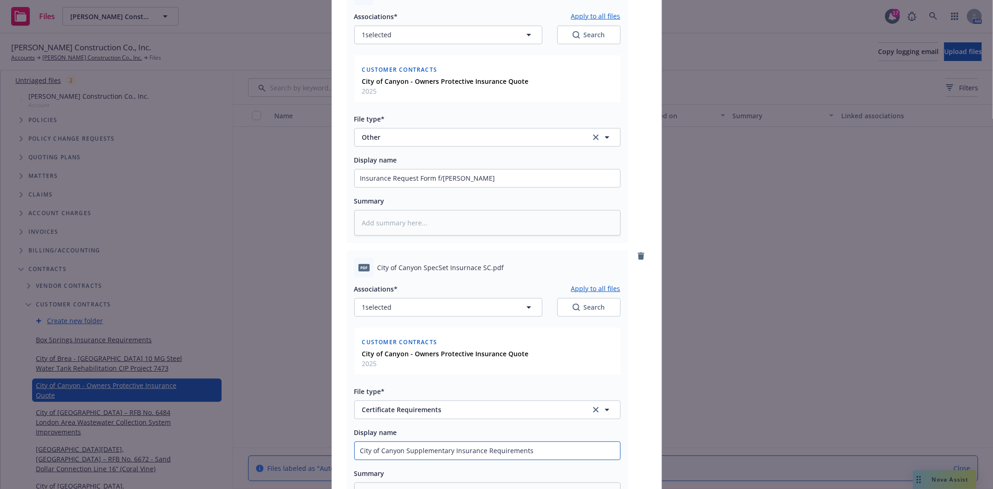
click at [406, 454] on input "City of Canyon Supplementary Insurance Requirements" at bounding box center [487, 451] width 265 height 18
click at [406, 455] on input "City of Canyon Supplementary Insurance Requirements" at bounding box center [487, 451] width 265 height 18
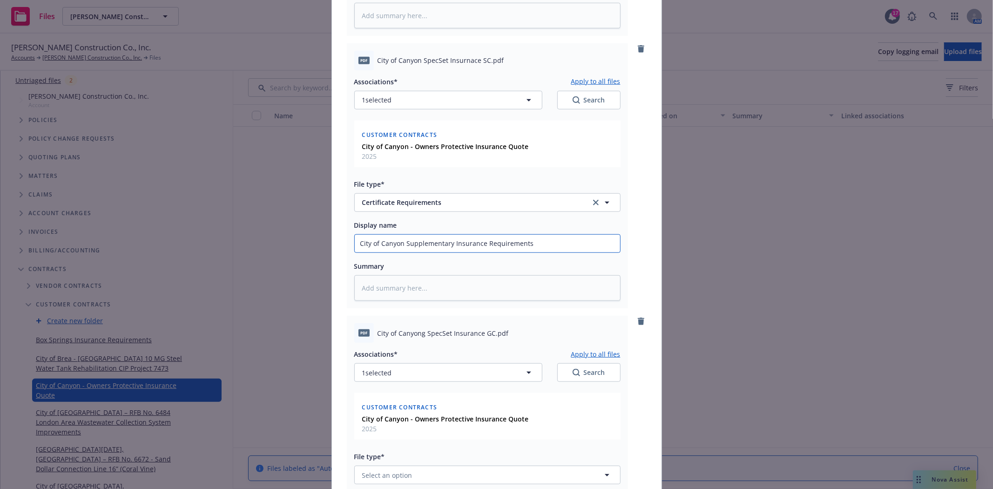
scroll to position [724, 0]
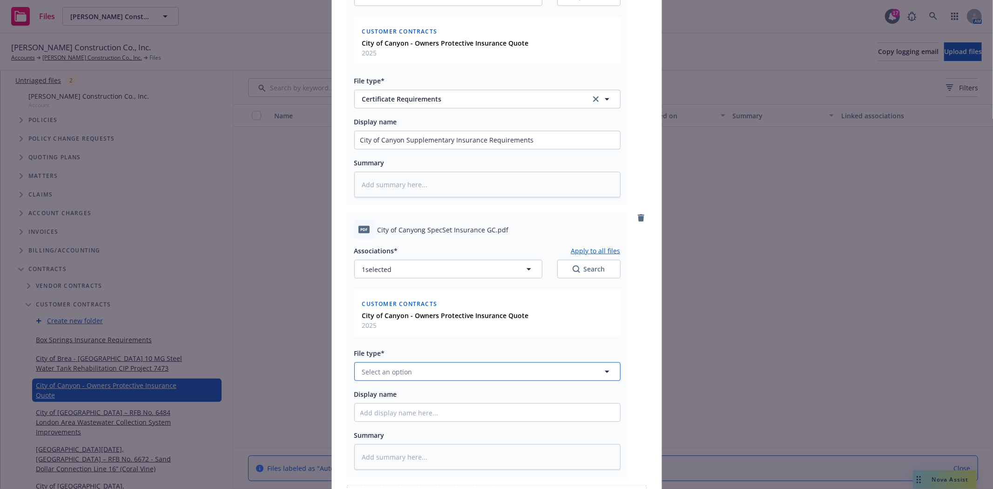
click at [404, 377] on span "Select an option" at bounding box center [387, 372] width 50 height 10
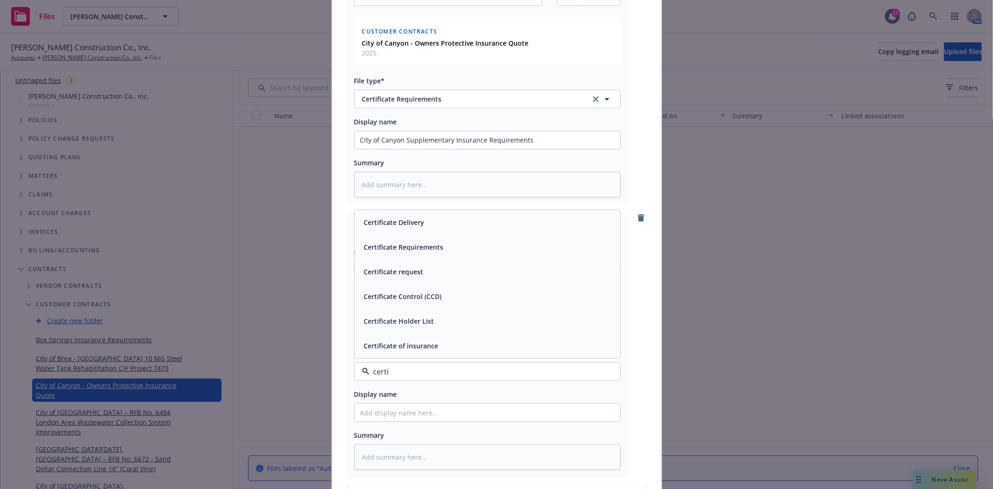
click at [433, 250] on span "Certificate Requirements" at bounding box center [404, 247] width 80 height 10
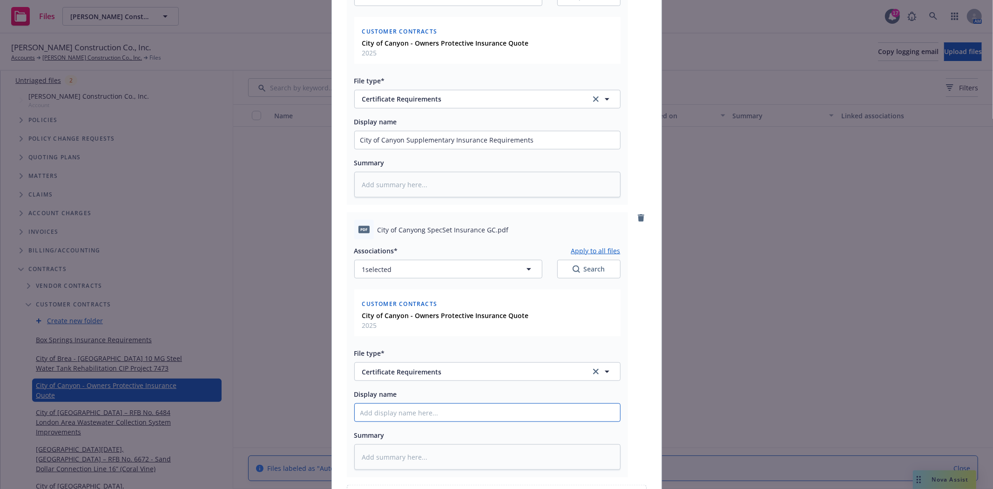
click at [410, 412] on input "Display name" at bounding box center [487, 413] width 265 height 18
paste input "City of Canyon Supplementary Insurance Requirements"
click at [404, 416] on input "City of Canyon Supplementary Insurance Requirements" at bounding box center [487, 413] width 265 height 18
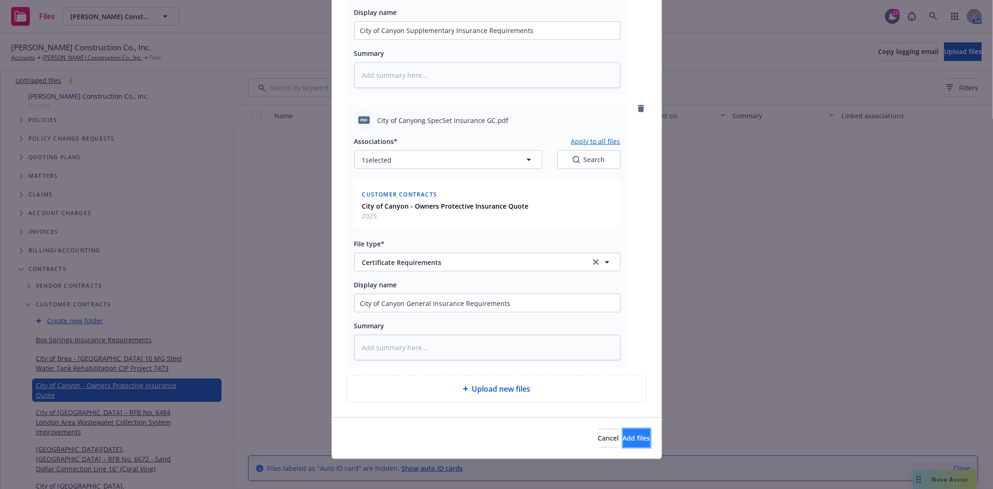
click at [623, 434] on button "Add files" at bounding box center [636, 438] width 27 height 19
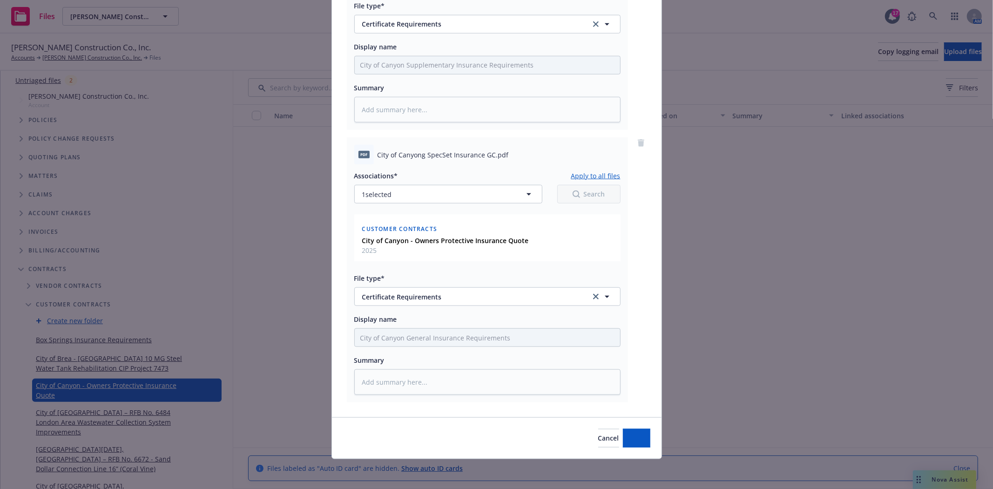
scroll to position [802, 0]
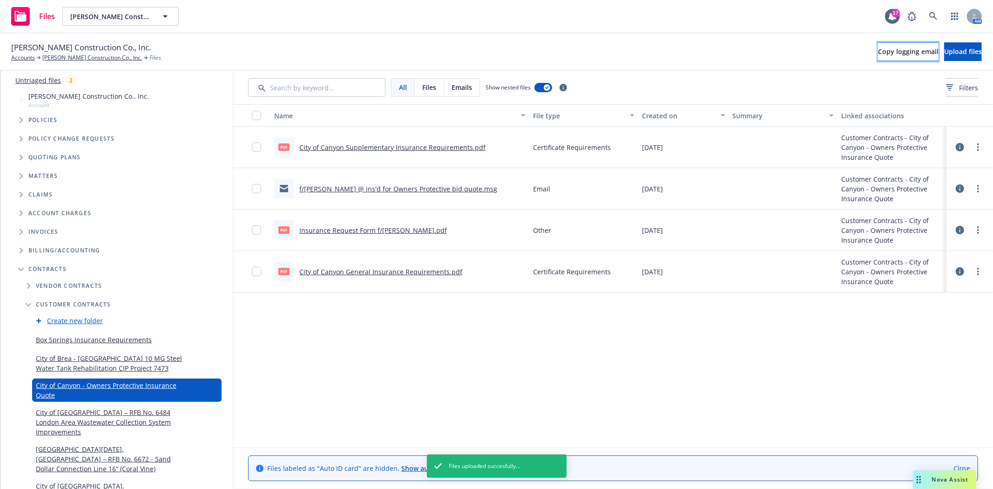
click at [878, 53] on span "Copy logging email" at bounding box center [908, 51] width 61 height 9
